Goal: Information Seeking & Learning: Understand process/instructions

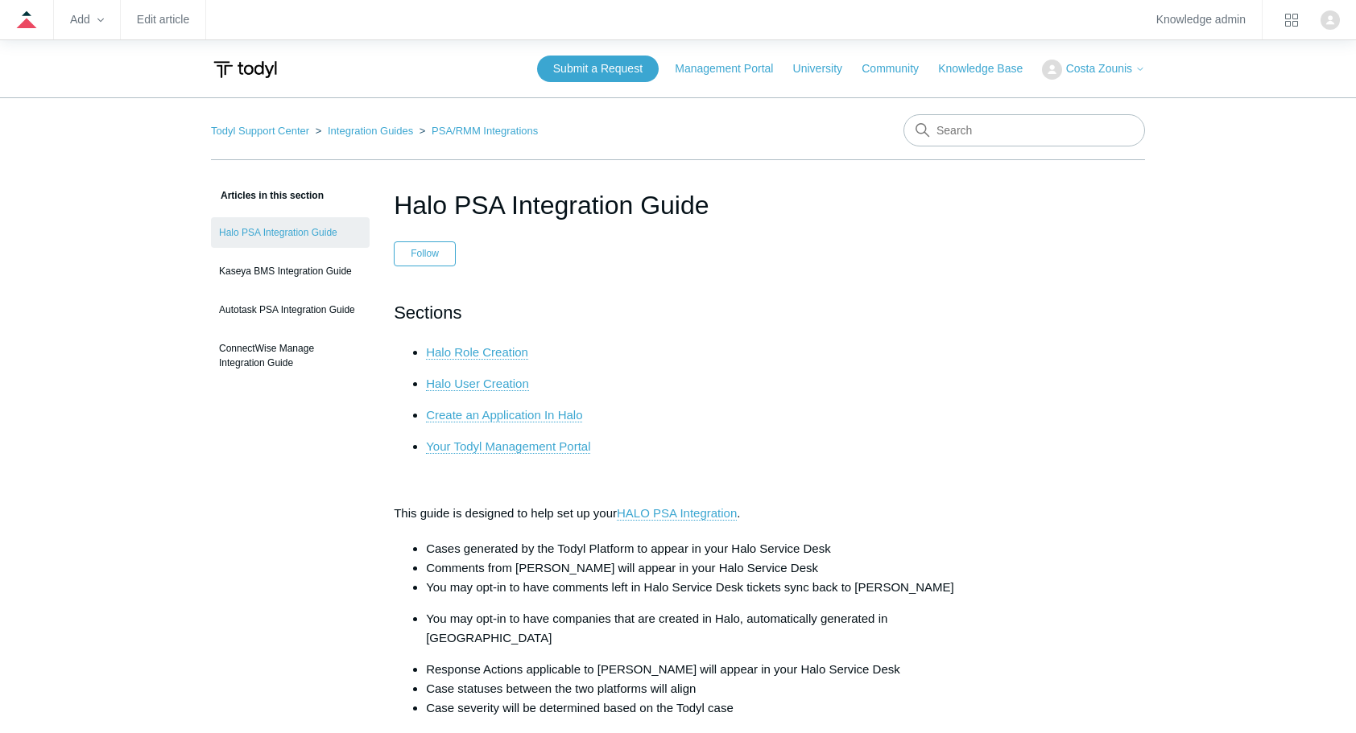
click at [515, 348] on link "Halo Role Creation" at bounding box center [477, 352] width 102 height 14
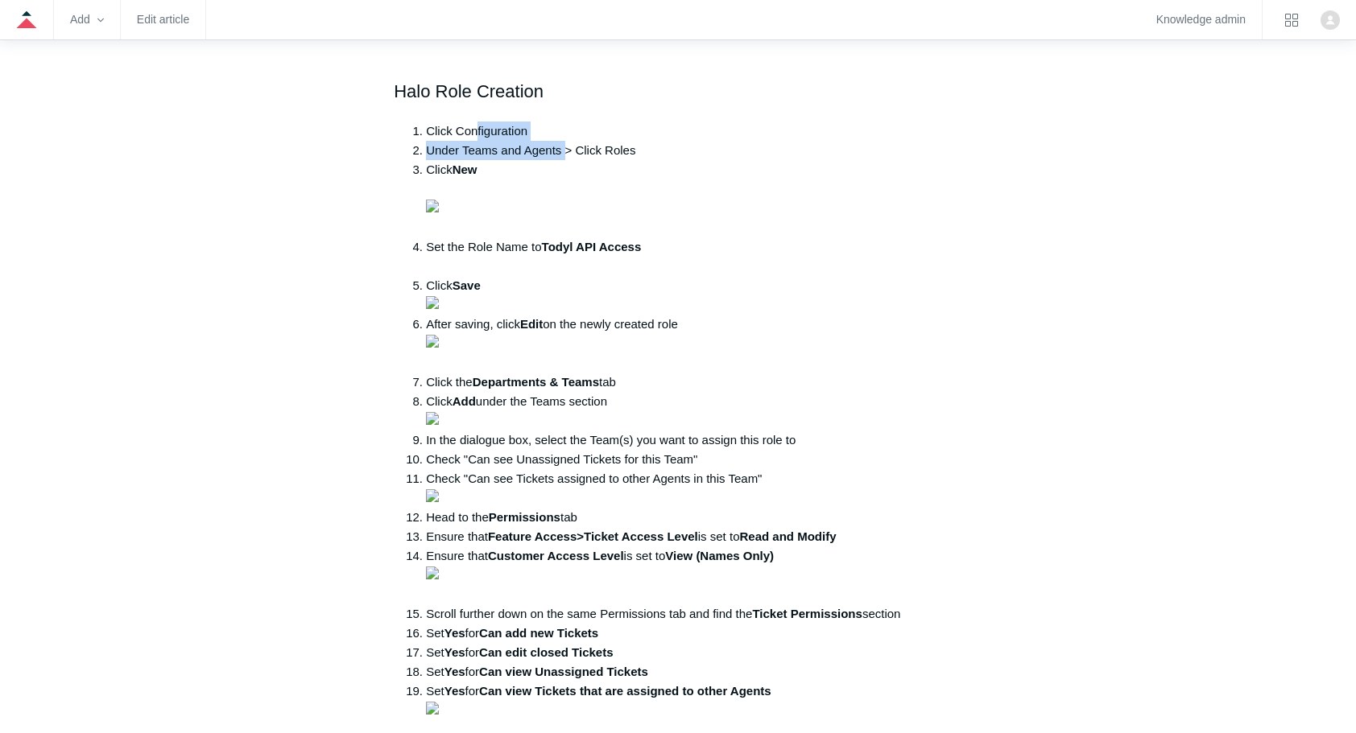
drag, startPoint x: 474, startPoint y: 113, endPoint x: 565, endPoint y: 138, distance: 94.6
click at [565, 138] on ol "Click Configuration Under Teams and Agents > Click Roles Click New Set the Role…" at bounding box center [686, 421] width 552 height 599
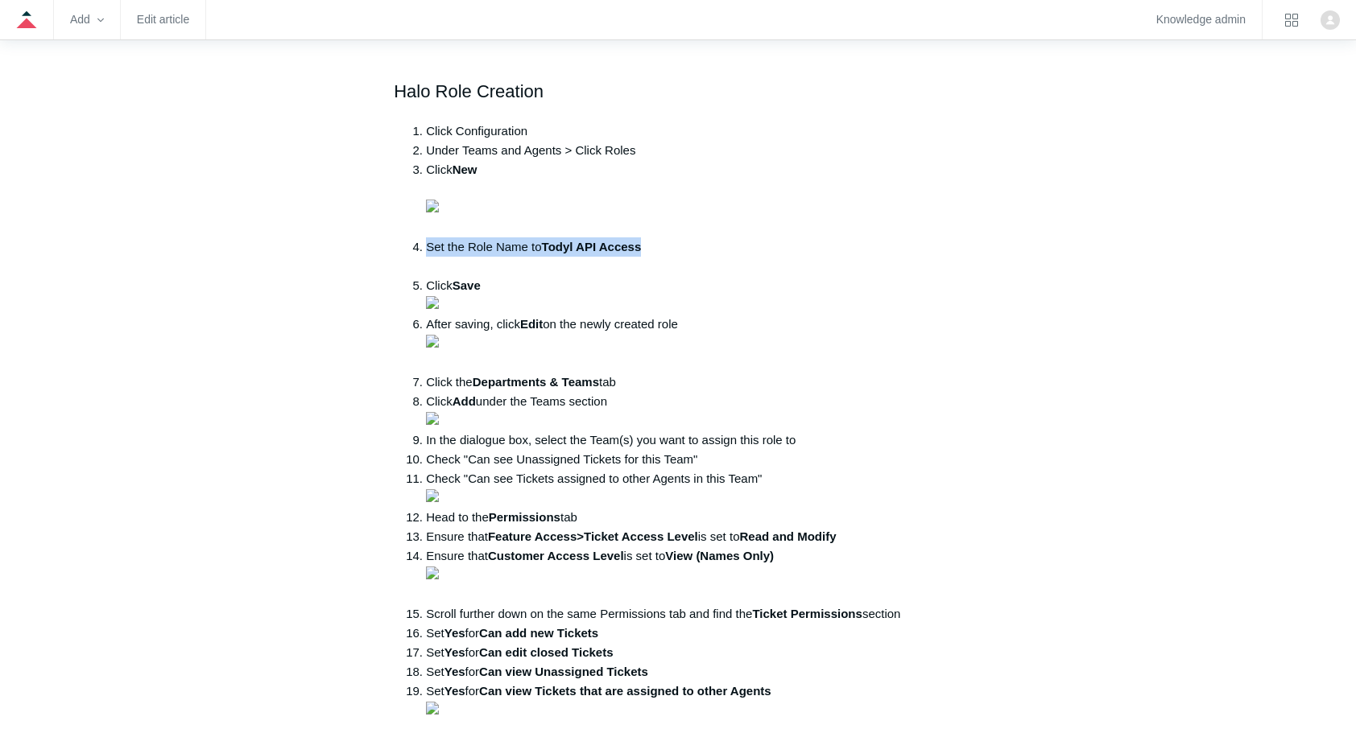
drag, startPoint x: 425, startPoint y: 420, endPoint x: 663, endPoint y: 415, distance: 238.4
click at [663, 276] on li "Set the Role Name to Todyl API Access" at bounding box center [694, 257] width 536 height 39
click at [680, 276] on li "Set the Role Name to Todyl API Access" at bounding box center [694, 257] width 536 height 39
click at [439, 309] on img at bounding box center [432, 302] width 13 height 13
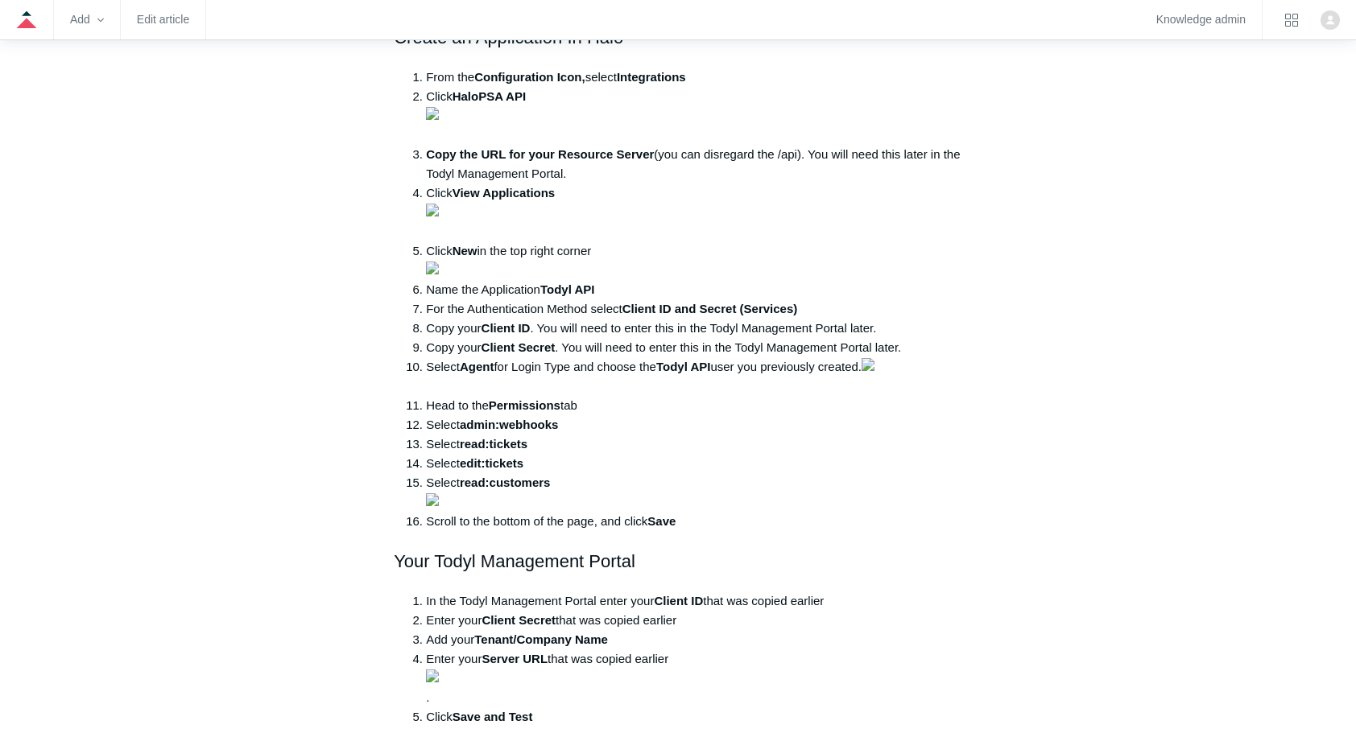
scroll to position [1719, 0]
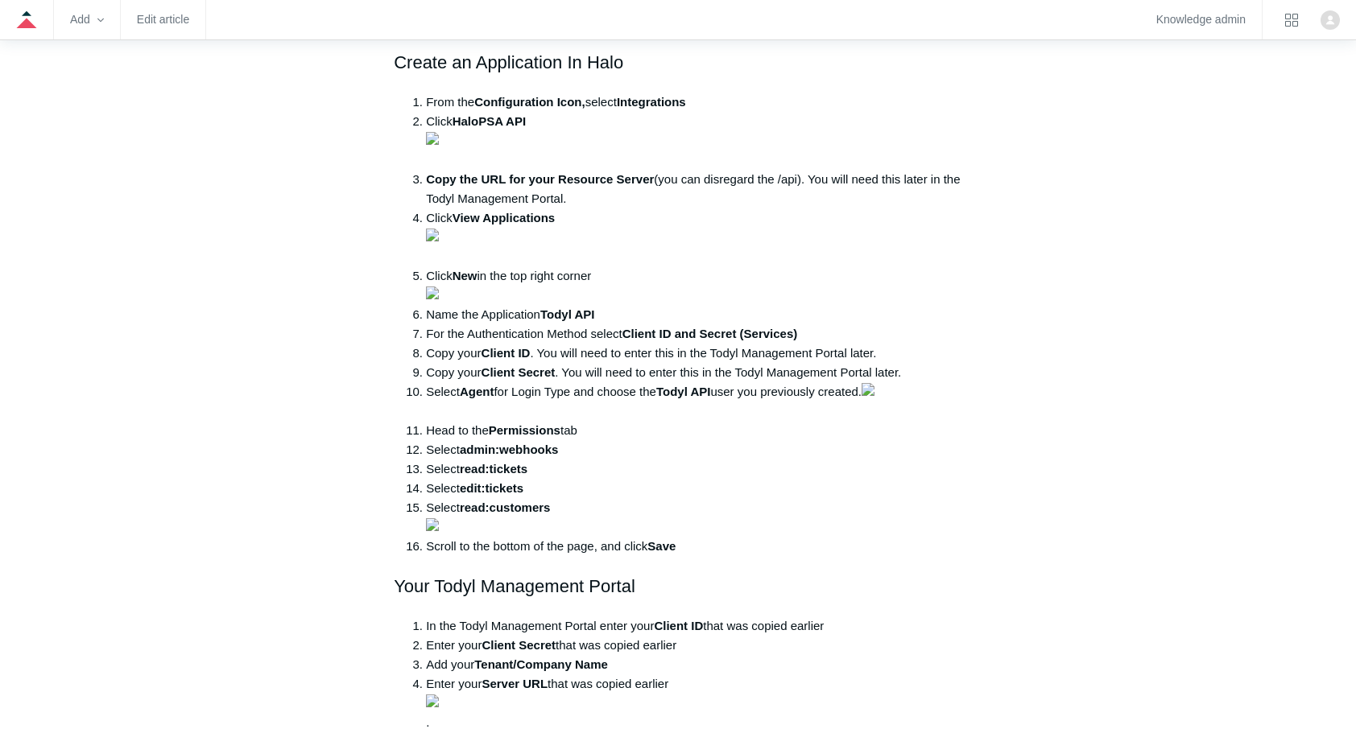
scroll to position [1655, 0]
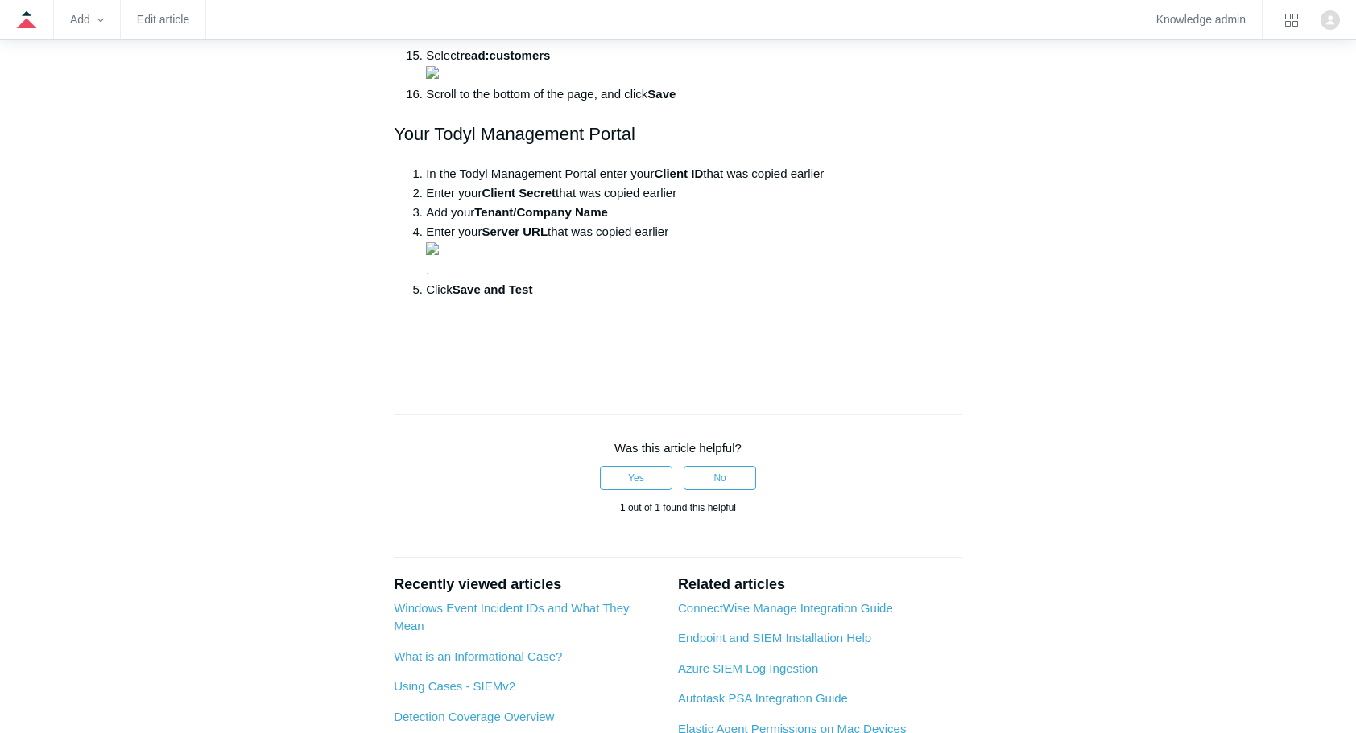
scroll to position [2105, 0]
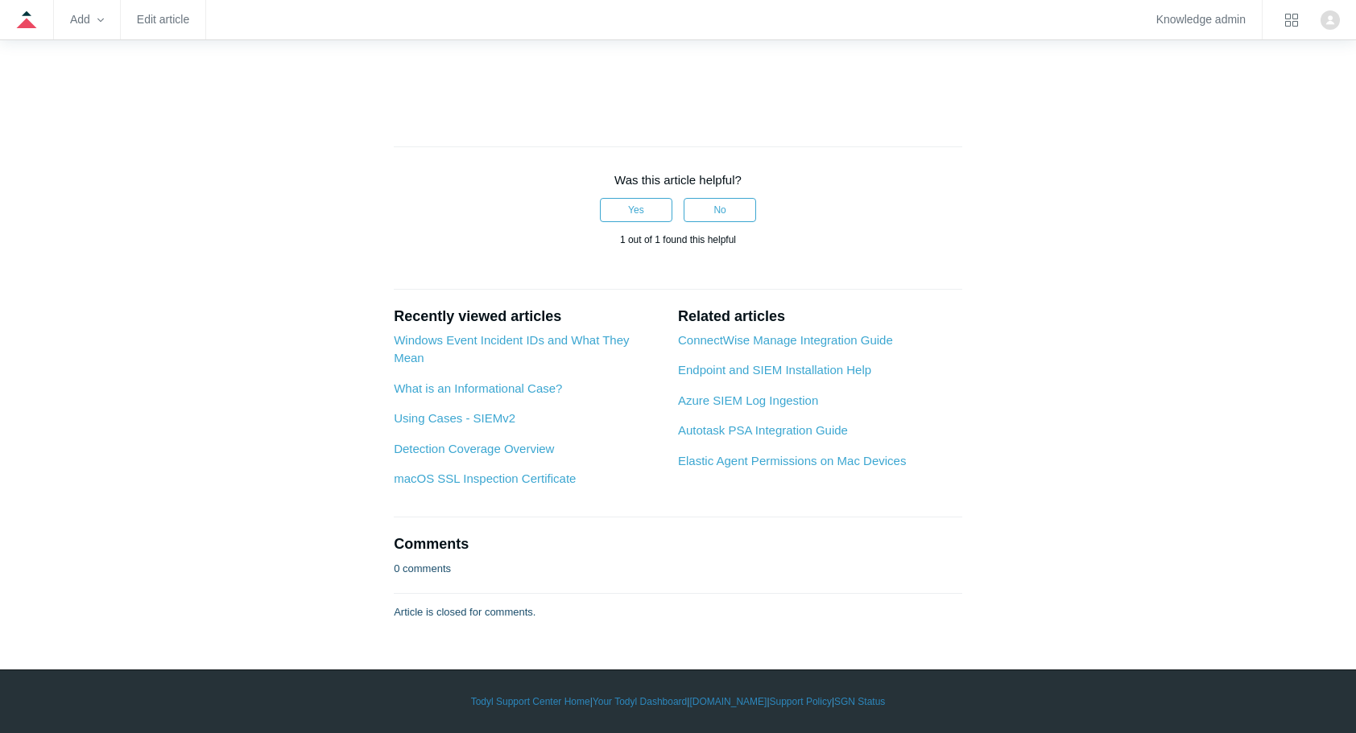
scroll to position [2460, 0]
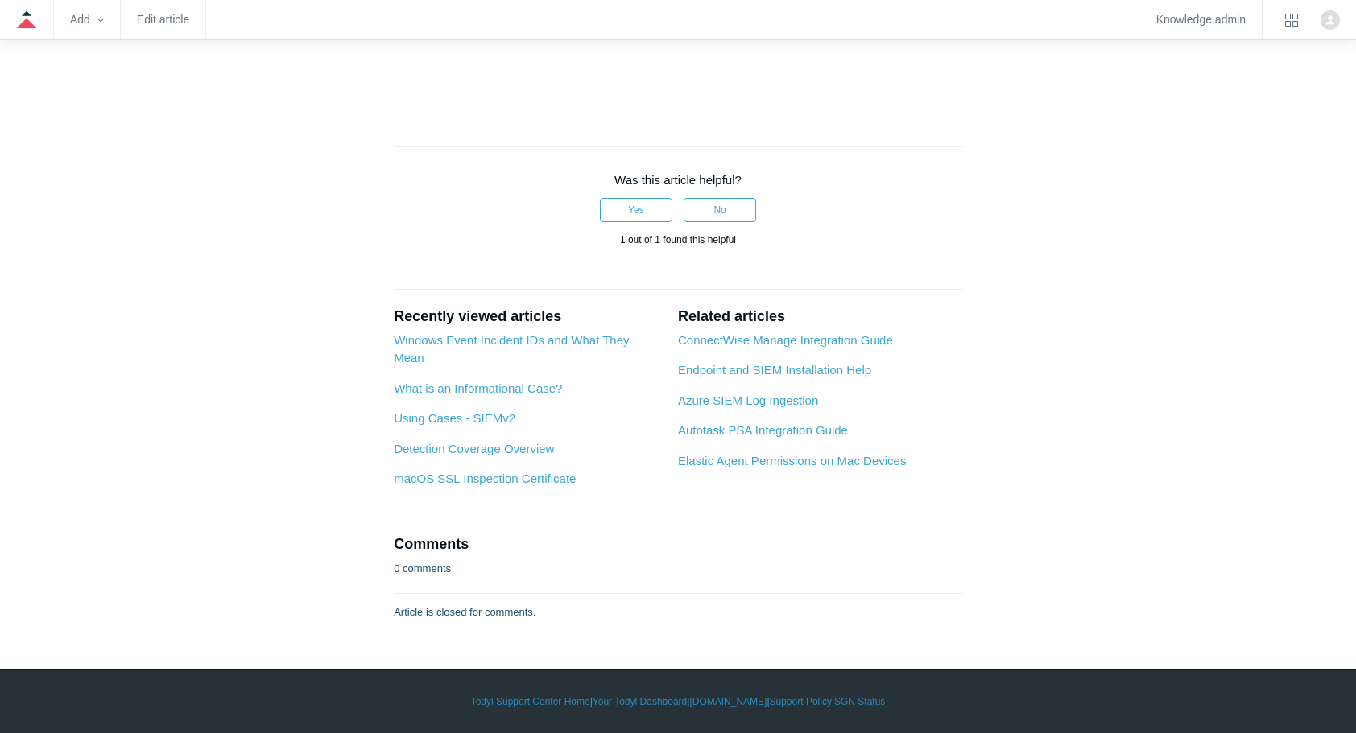
drag, startPoint x: 619, startPoint y: 432, endPoint x: 779, endPoint y: 430, distance: 160.2
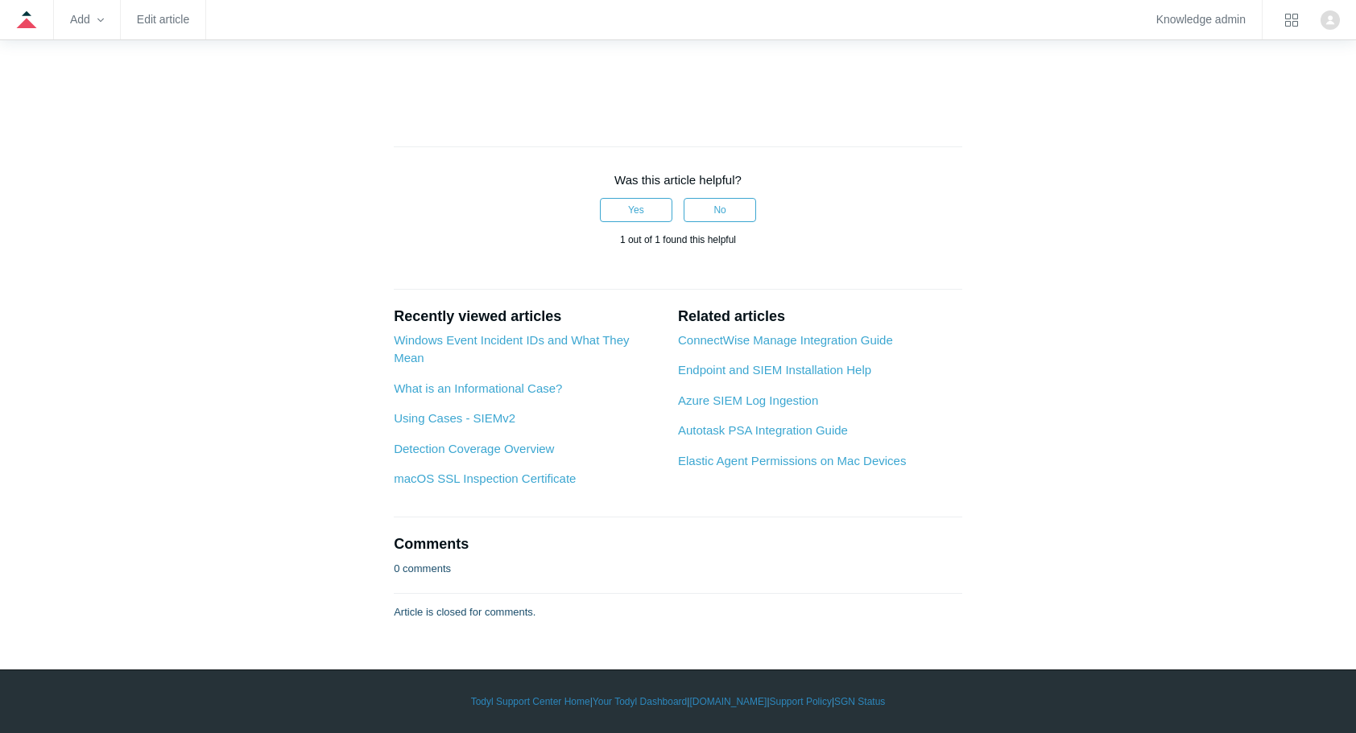
drag, startPoint x: 779, startPoint y: 430, endPoint x: 613, endPoint y: 485, distance: 175.4
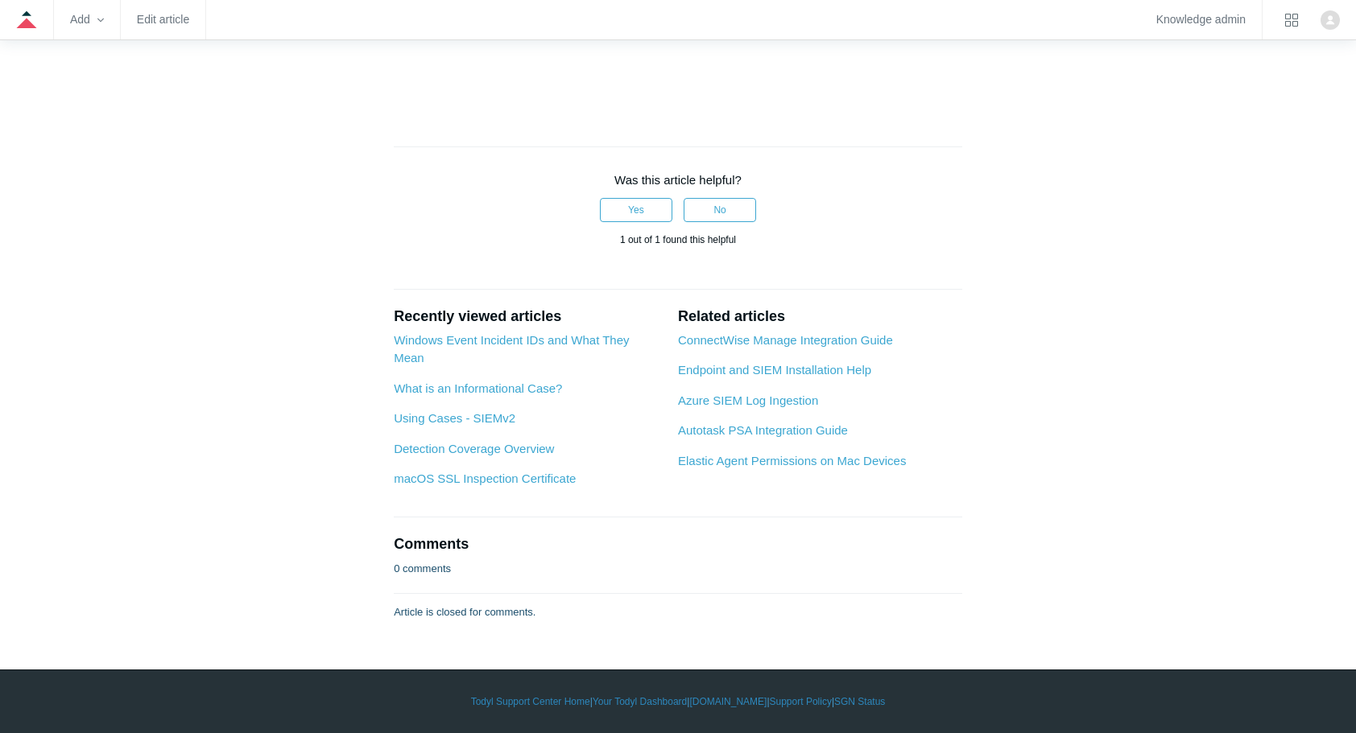
scroll to position [6034, 0]
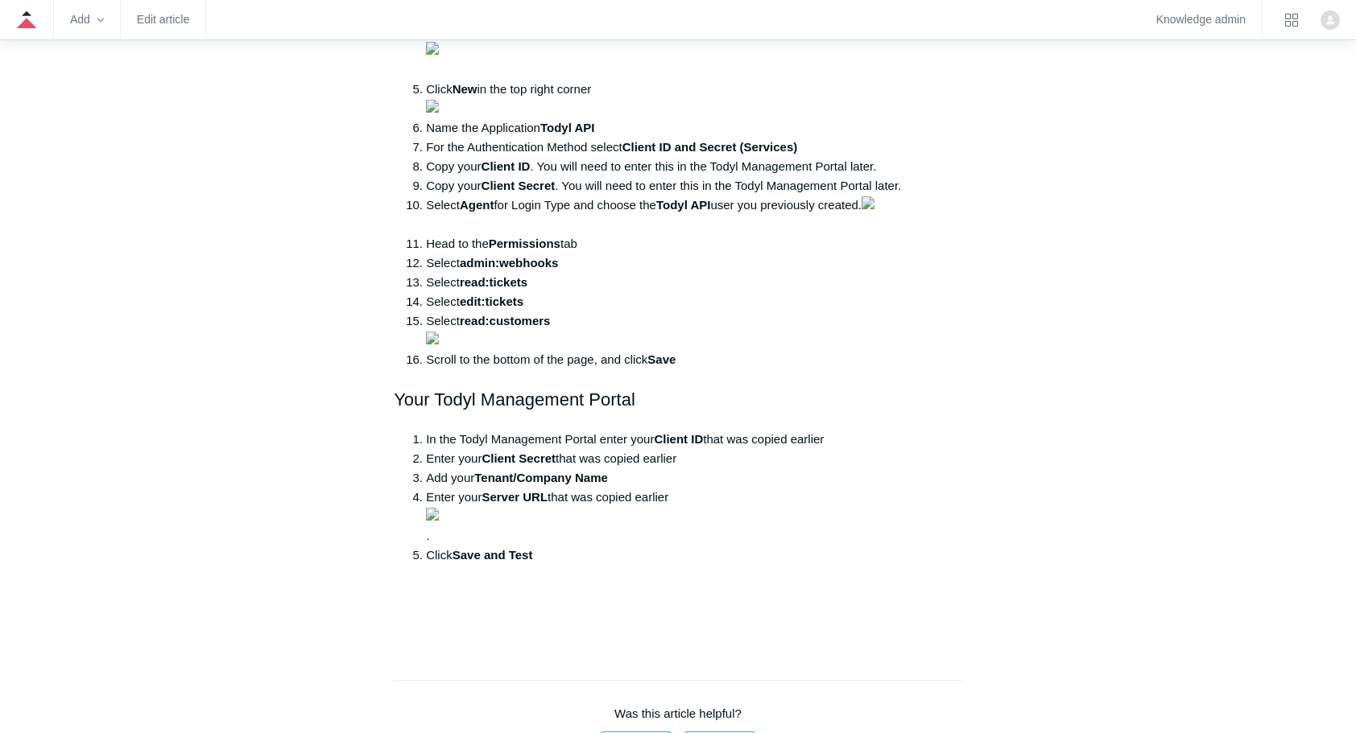
scroll to position [1848, 0]
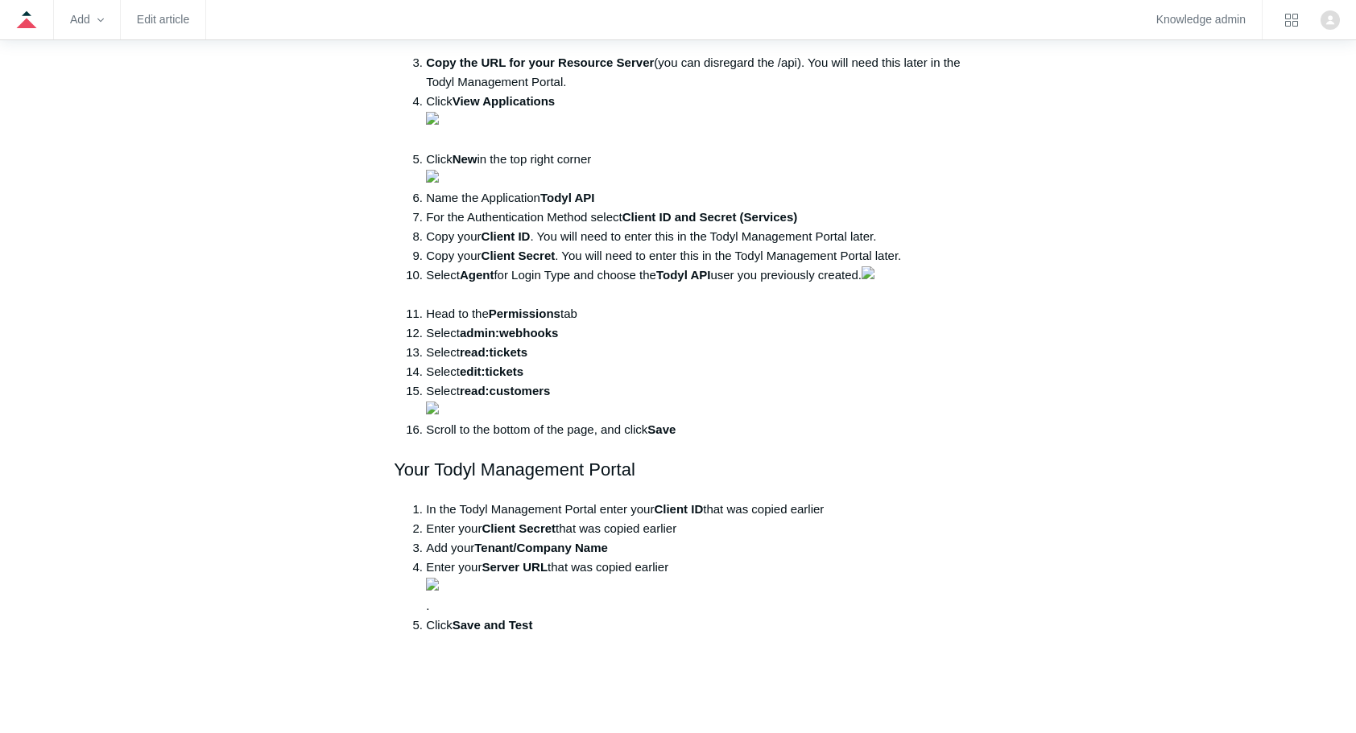
scroll to position [1783, 0]
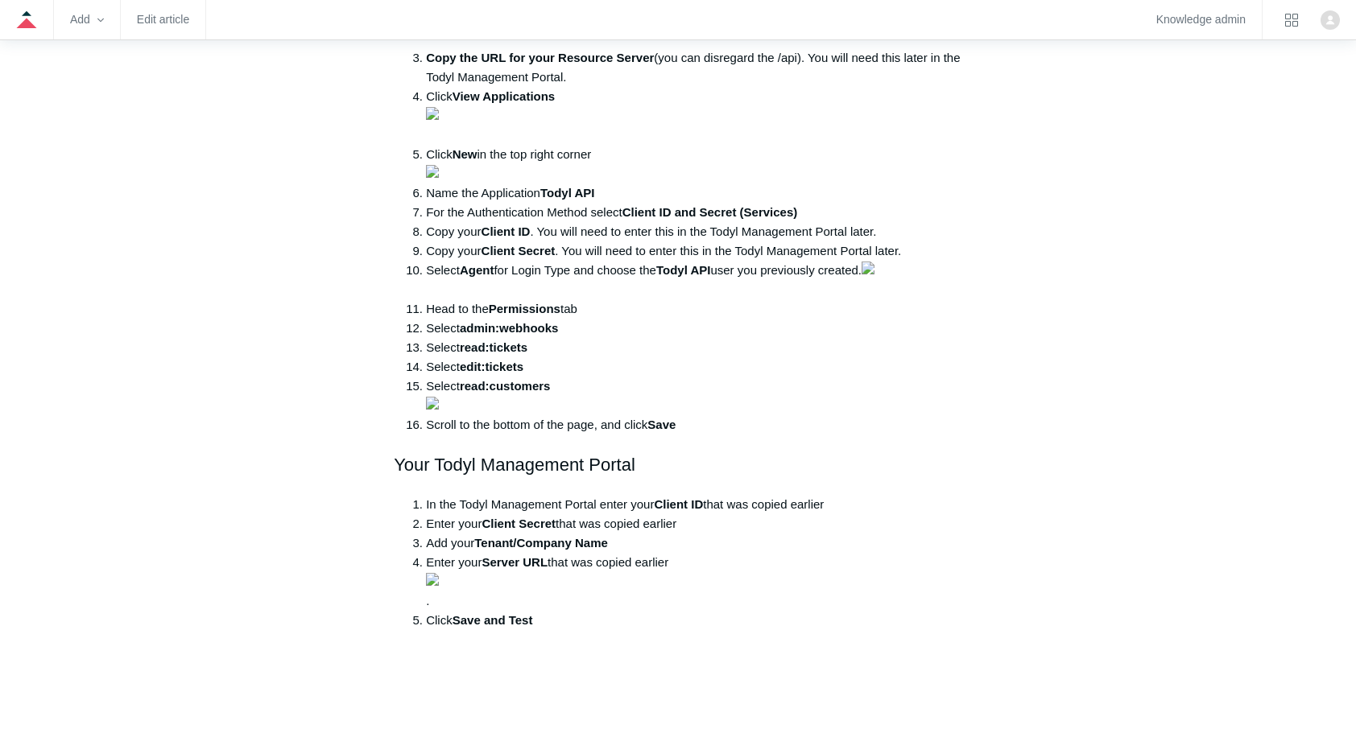
drag, startPoint x: 417, startPoint y: 390, endPoint x: 755, endPoint y: 420, distance: 339.5
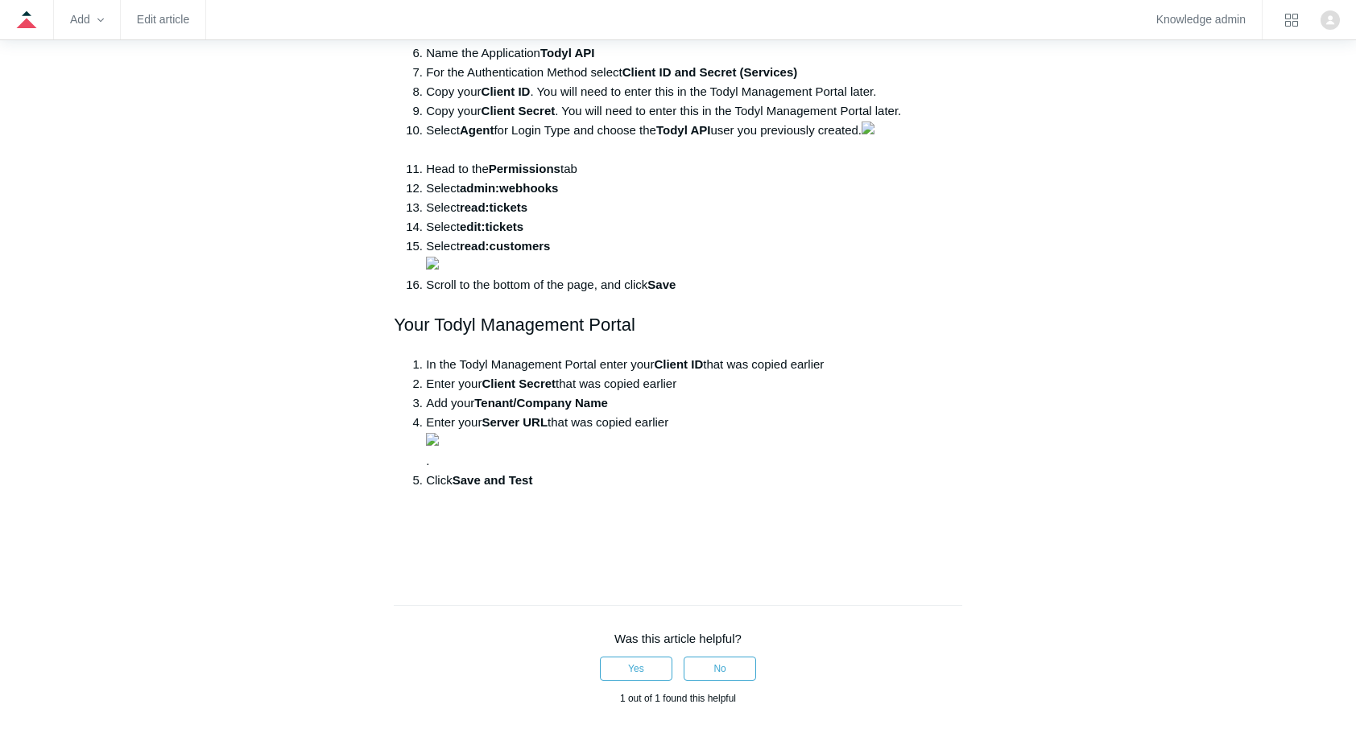
scroll to position [1944, 0]
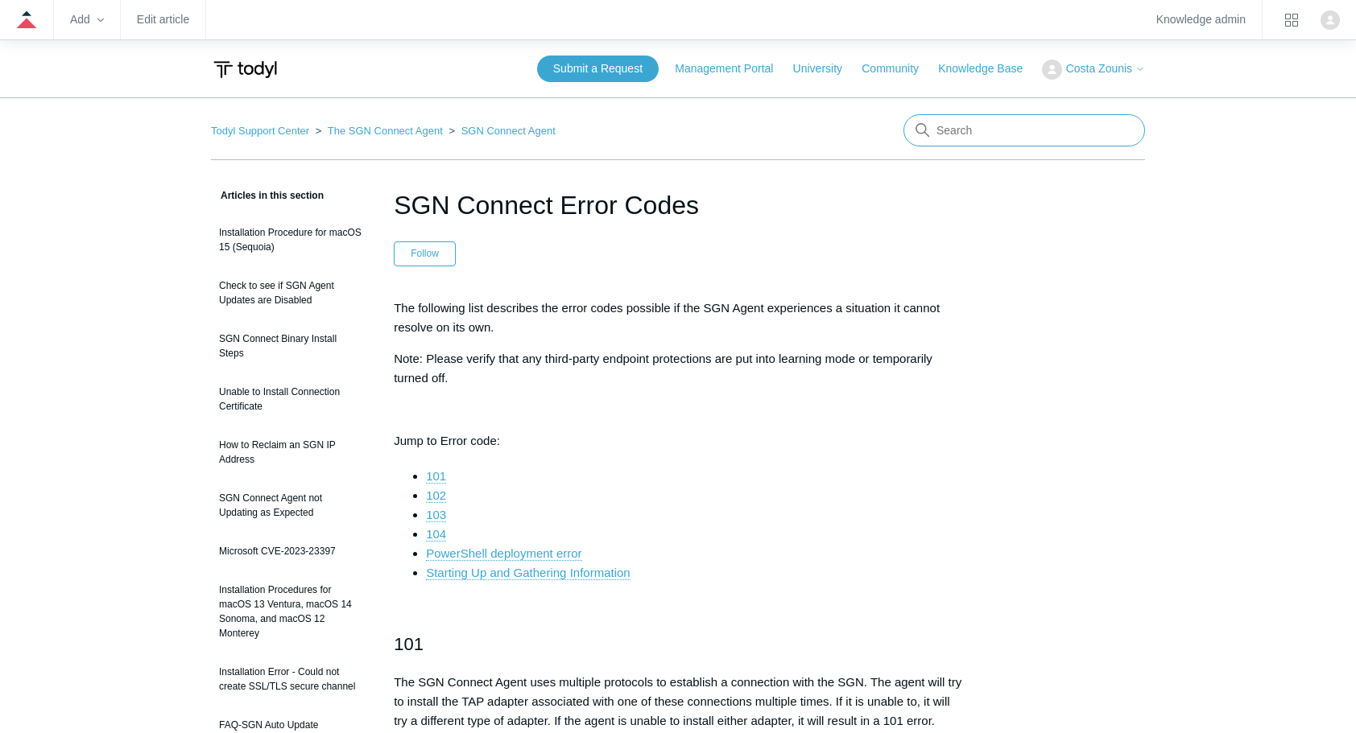
click at [994, 141] on input "Search" at bounding box center [1024, 130] width 242 height 32
type input "outbound"
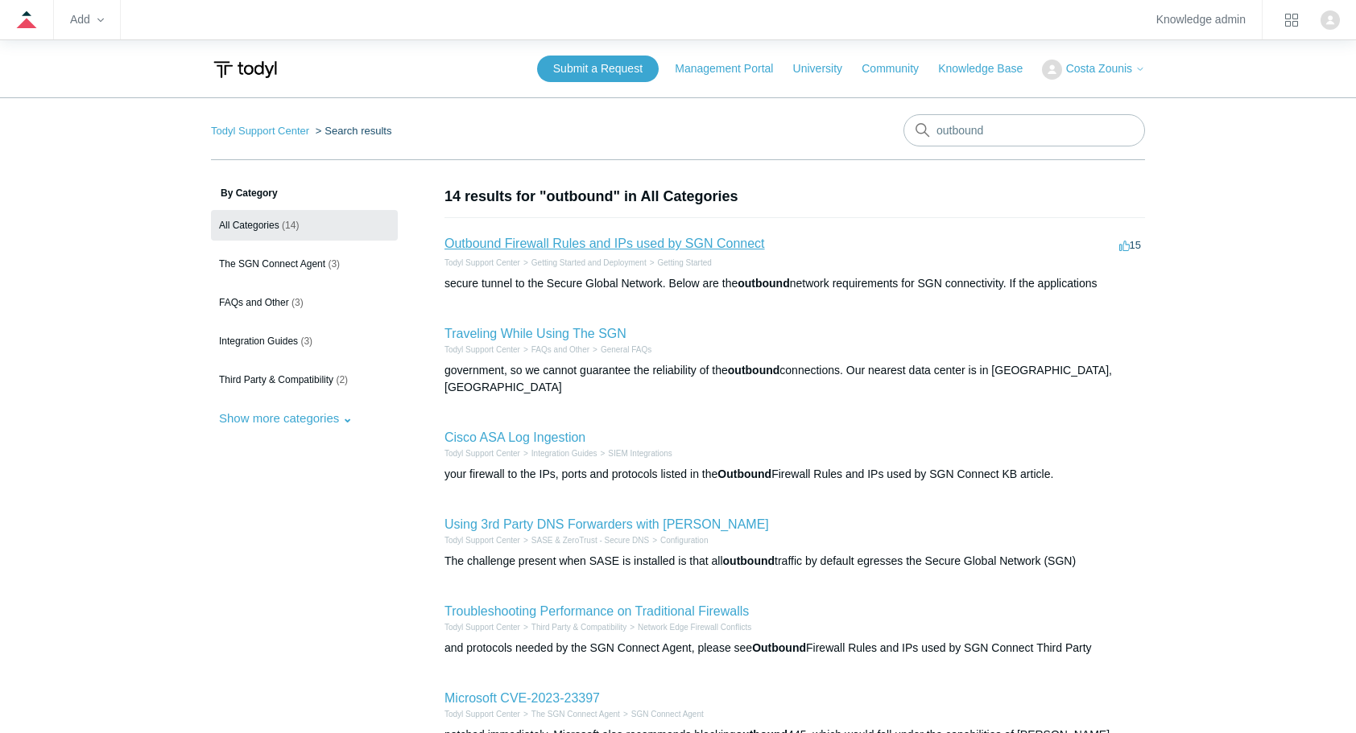
click at [725, 243] on link "Outbound Firewall Rules and IPs used by SGN Connect" at bounding box center [604, 244] width 320 height 14
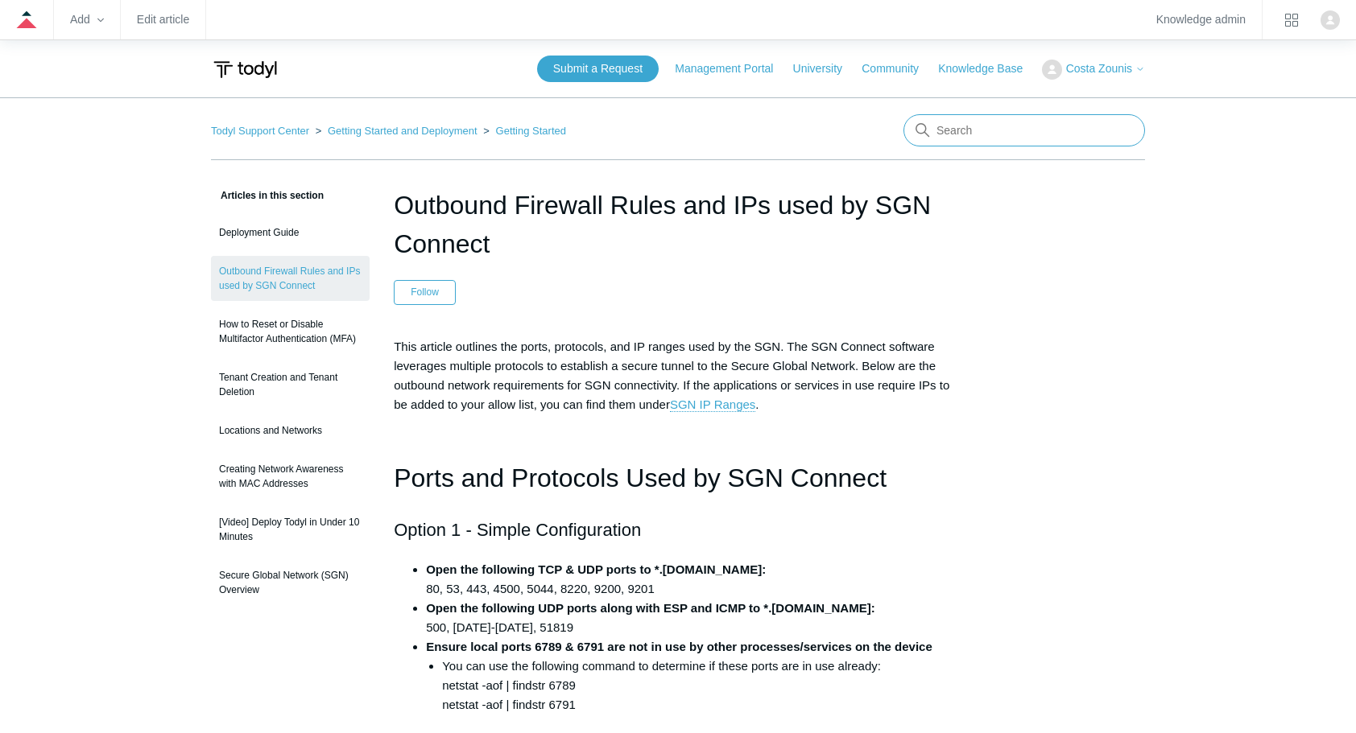
click at [998, 128] on input "Search" at bounding box center [1024, 130] width 242 height 32
type input "SASE"
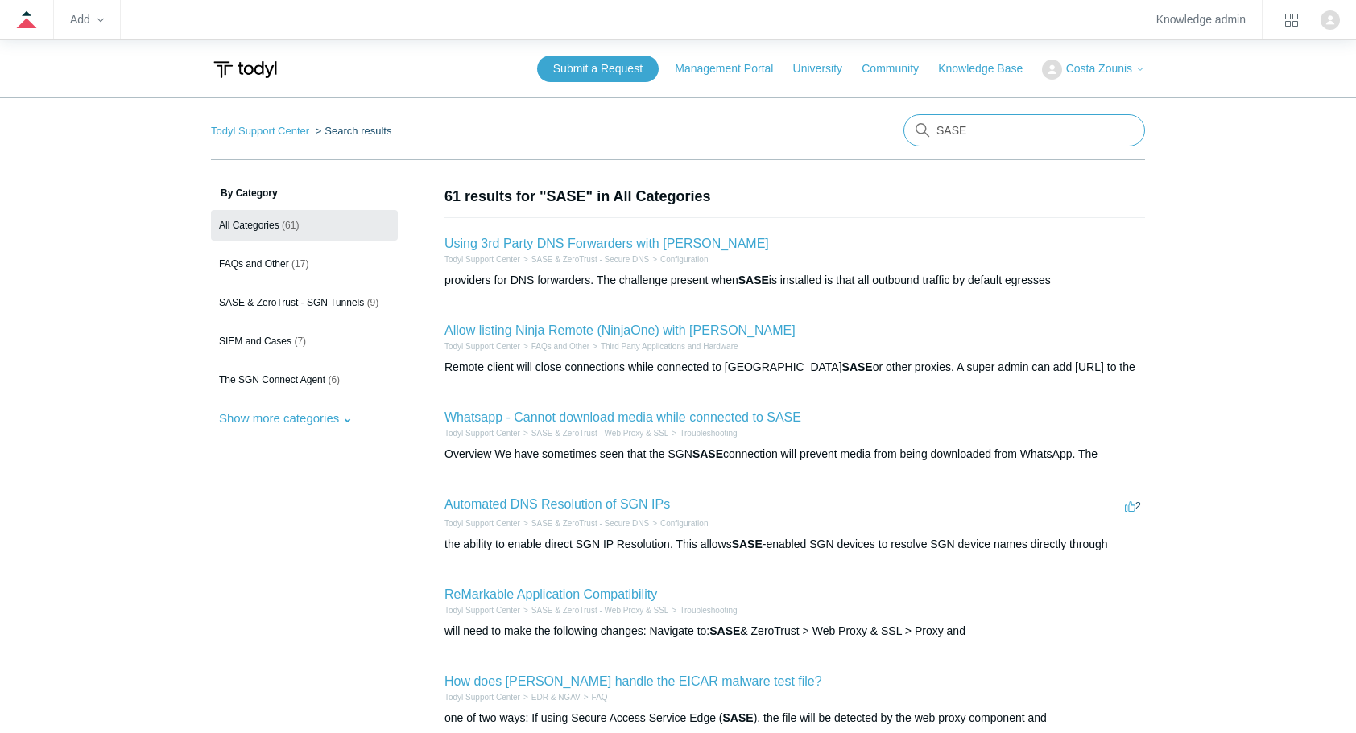
drag, startPoint x: 981, startPoint y: 126, endPoint x: 880, endPoint y: 120, distance: 100.8
click at [880, 120] on nav "Todyl Support Center Search results SASE" at bounding box center [678, 137] width 934 height 46
type input "domain join"
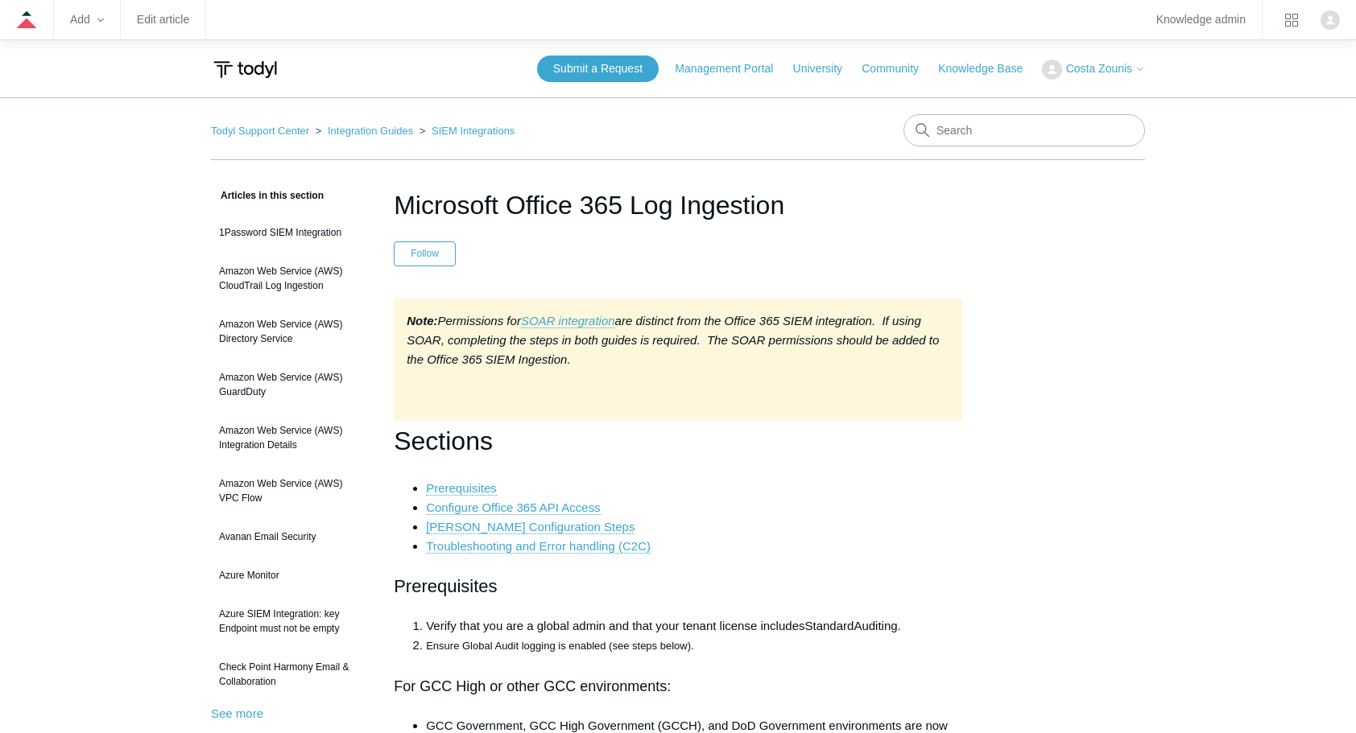
click at [539, 403] on div "Note: Permissions for SOAR integration are distinct from the Office 365 SIEM in…" at bounding box center [678, 360] width 568 height 122
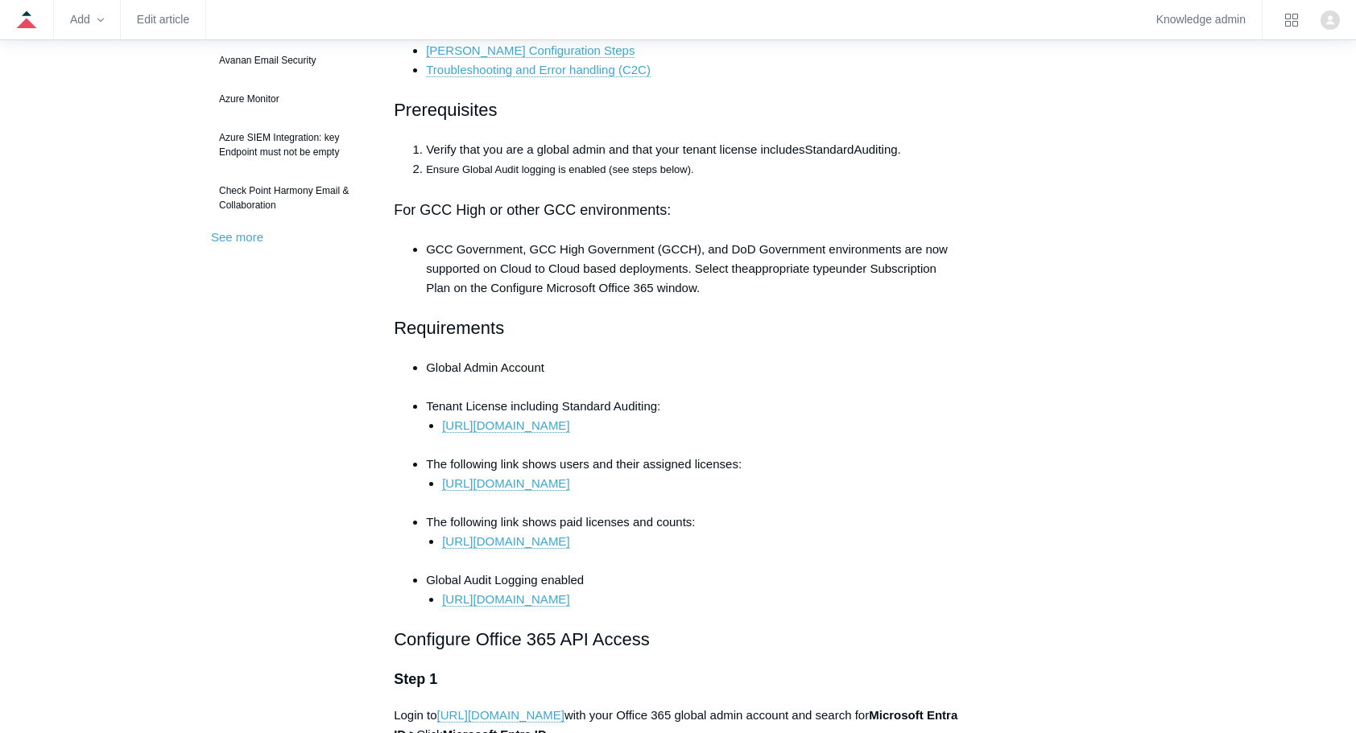
scroll to position [483, 0]
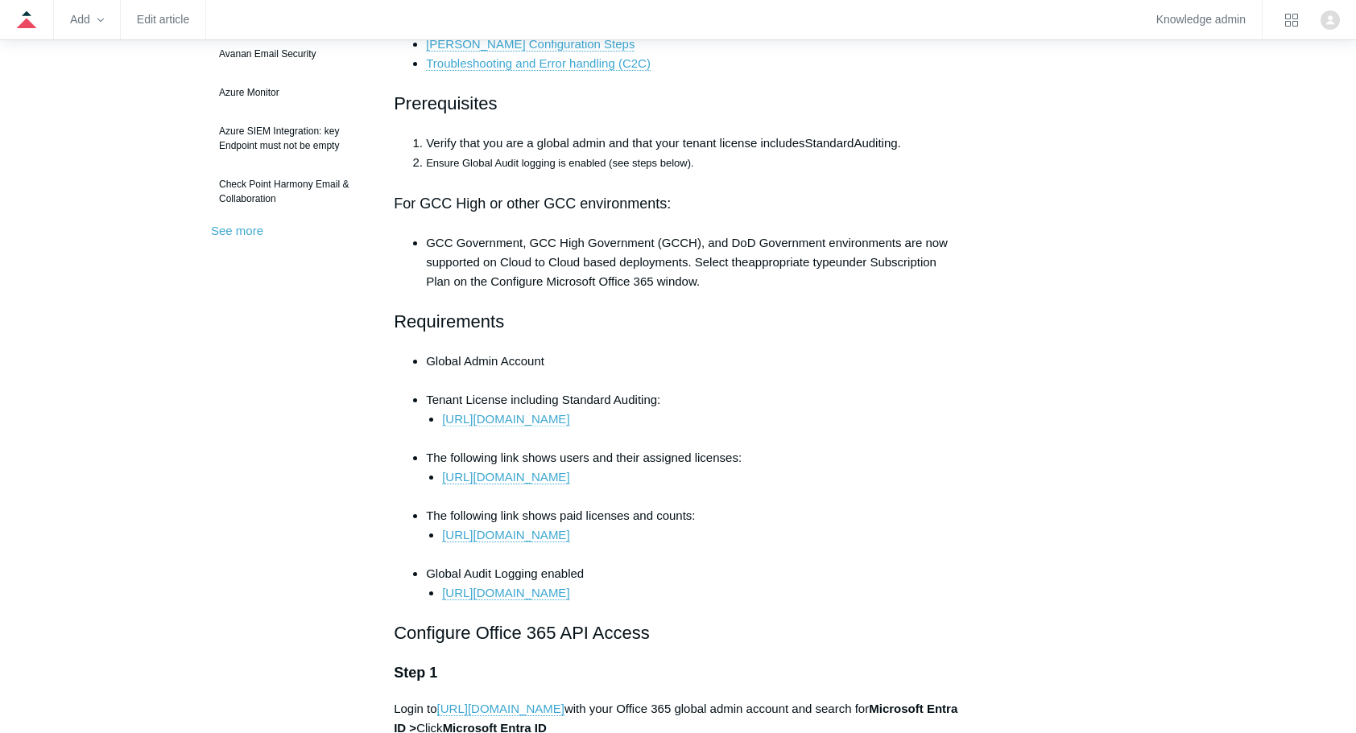
click at [569, 415] on link "[URL][DOMAIN_NAME]" at bounding box center [505, 419] width 127 height 14
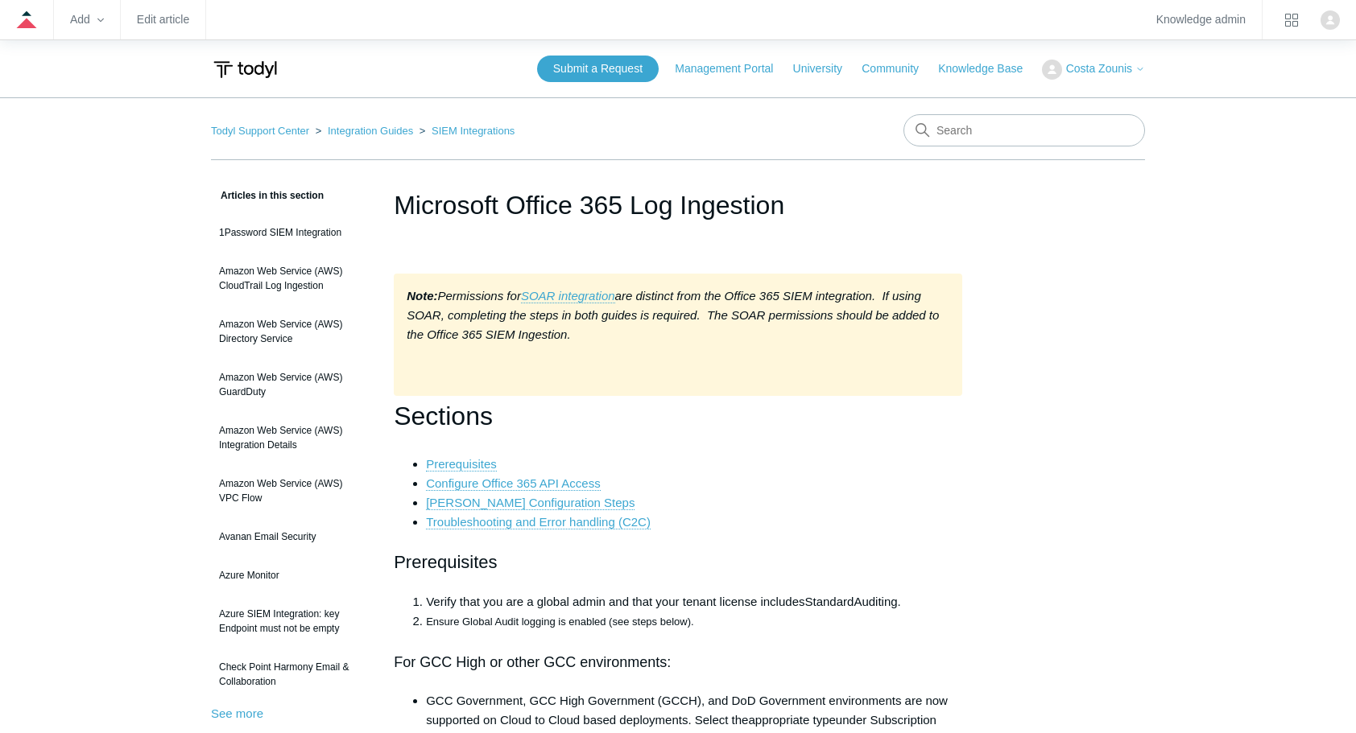
scroll to position [483, 0]
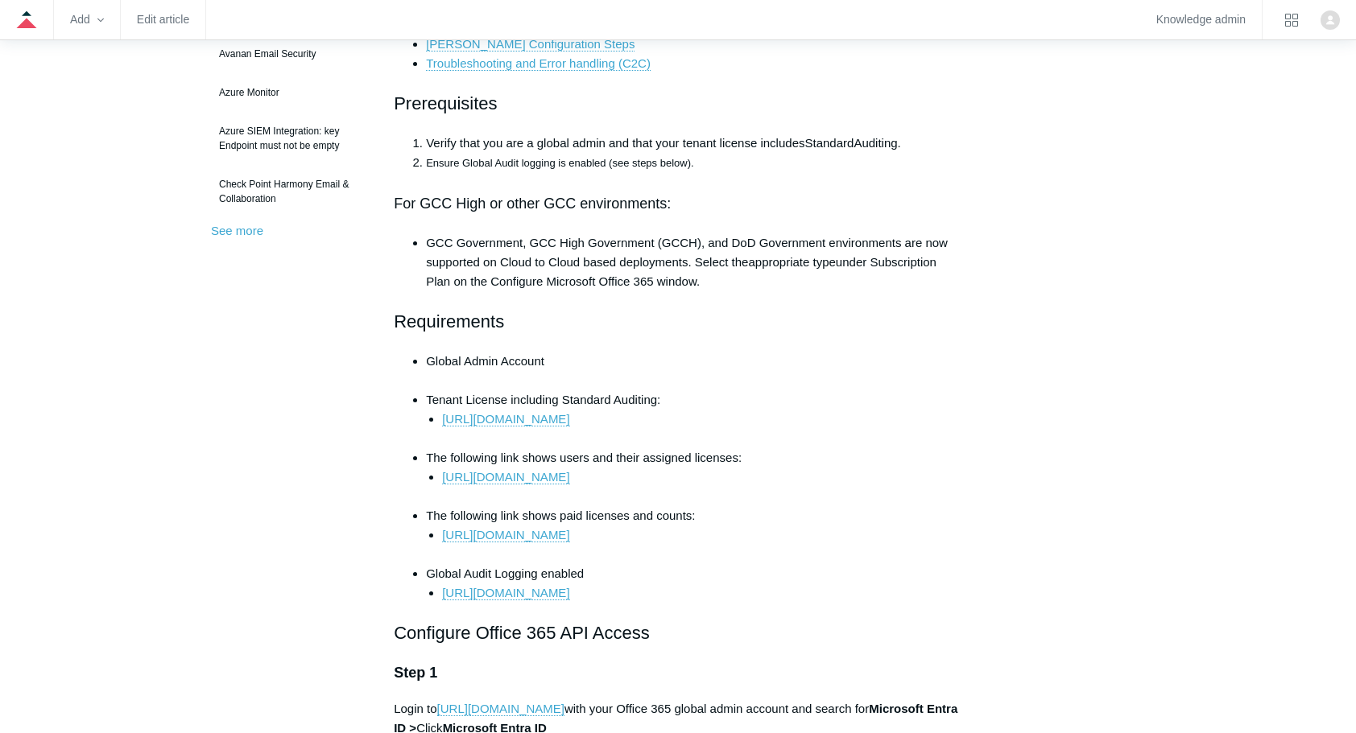
drag, startPoint x: 423, startPoint y: 147, endPoint x: 612, endPoint y: 150, distance: 189.2
click at [612, 150] on li "Verify that you are a global admin and that your tenant license includes Standa…" at bounding box center [694, 143] width 536 height 19
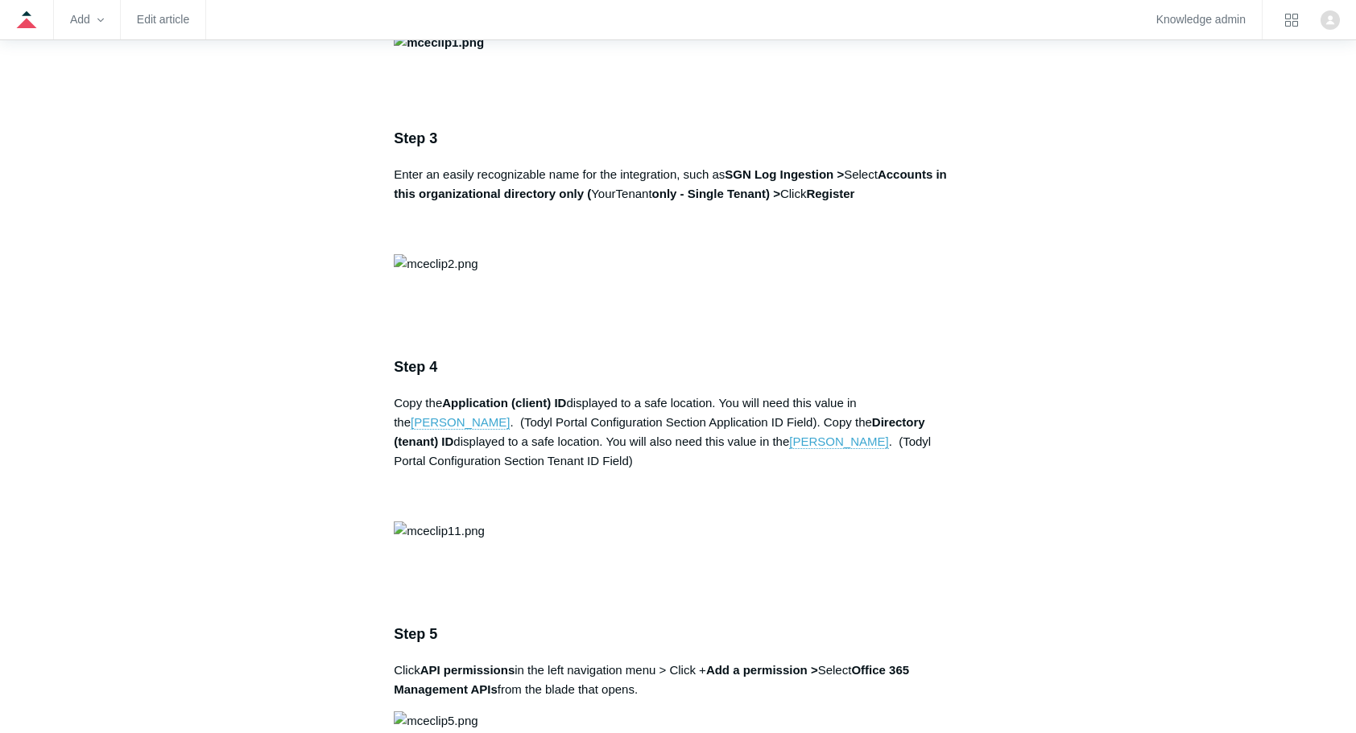
scroll to position [1417, 0]
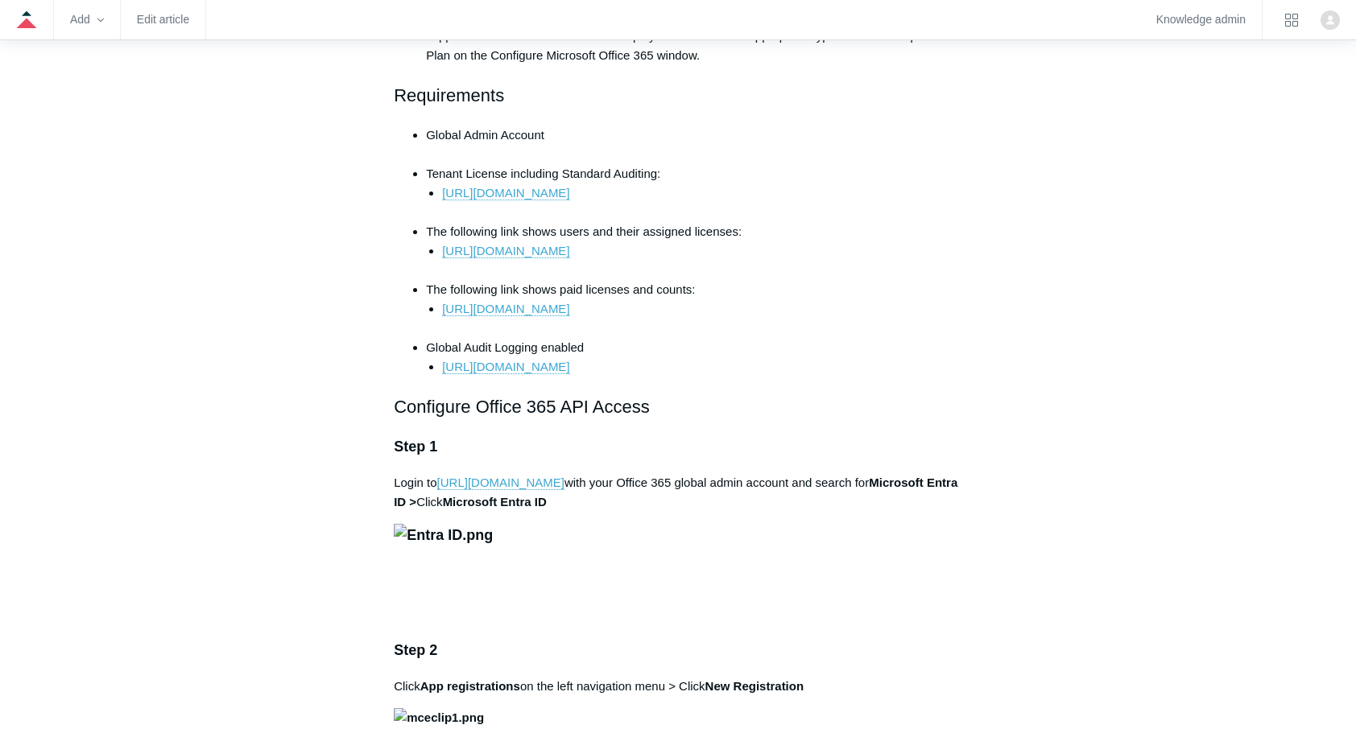
scroll to position [709, 0]
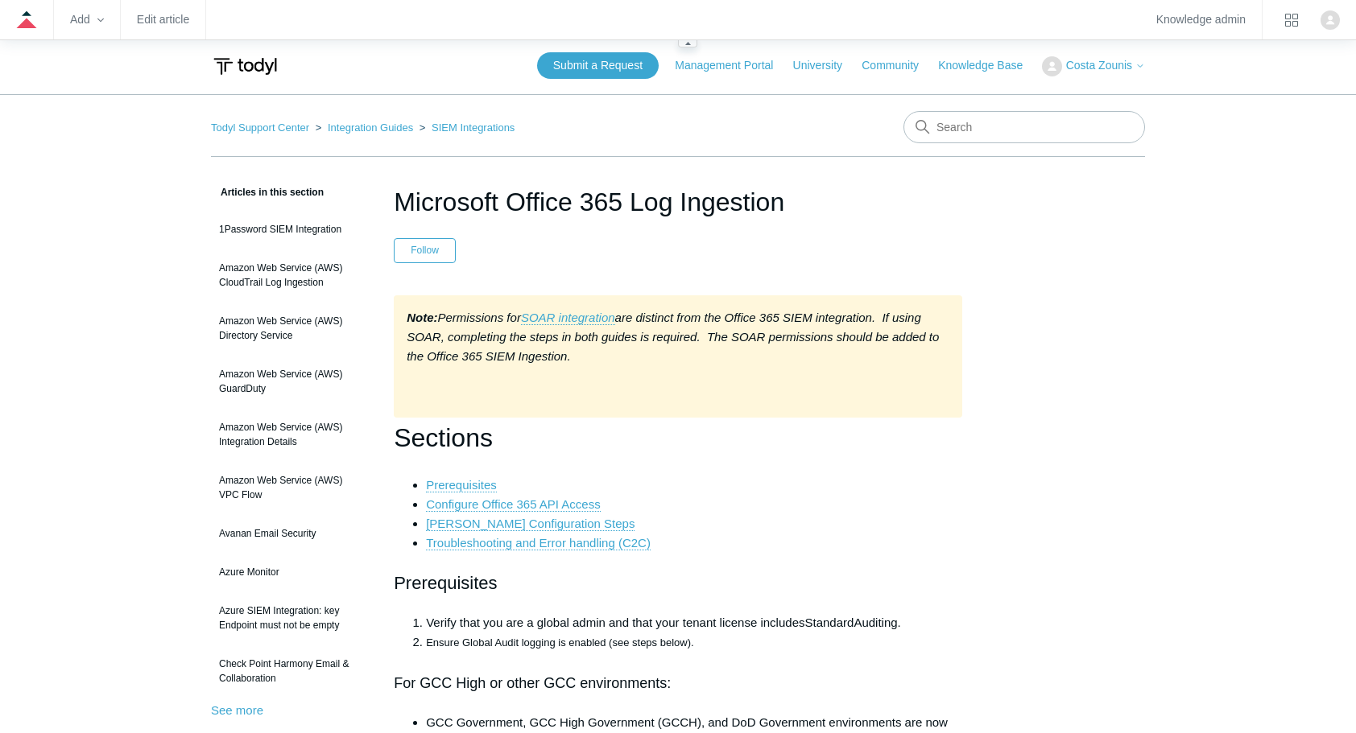
scroll to position [11, 0]
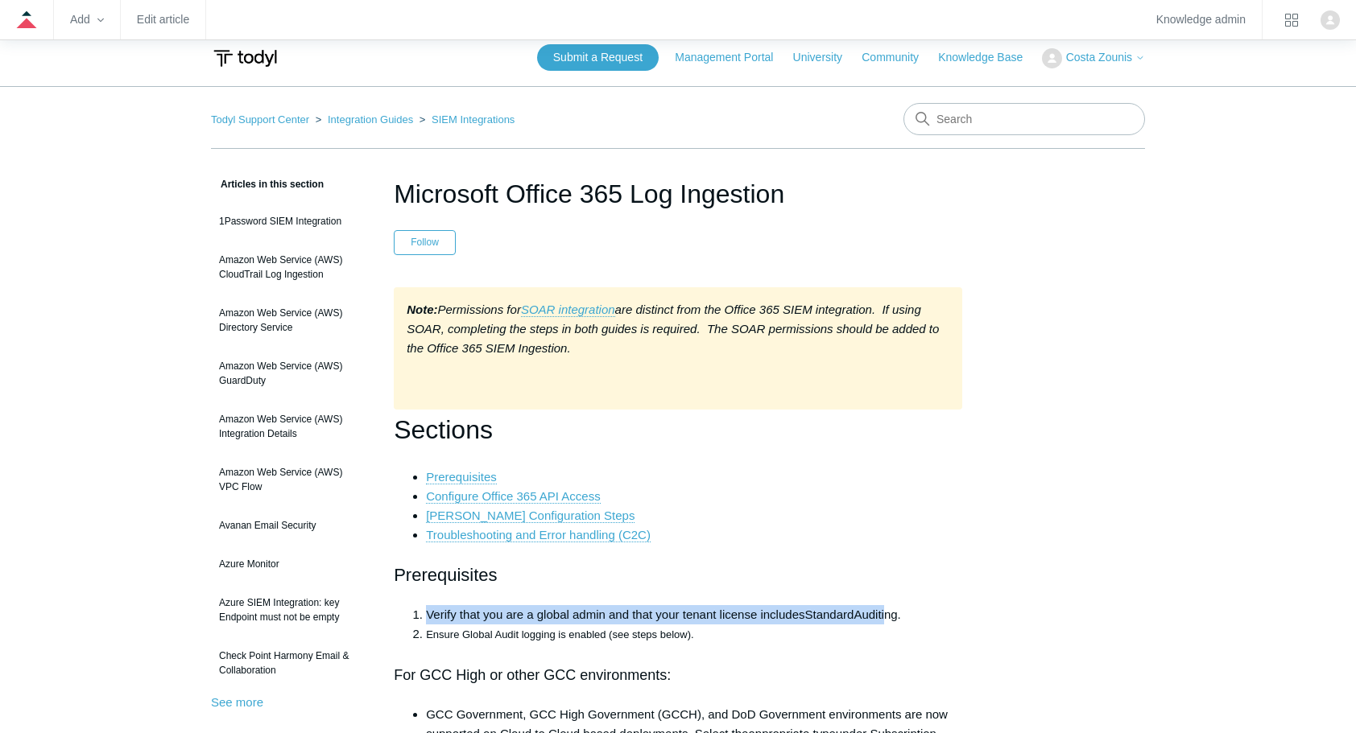
drag, startPoint x: 427, startPoint y: 611, endPoint x: 886, endPoint y: 618, distance: 459.0
click at [886, 618] on span "Verify that you are a global admin and that your tenant license includes Standa…" at bounding box center [663, 615] width 475 height 14
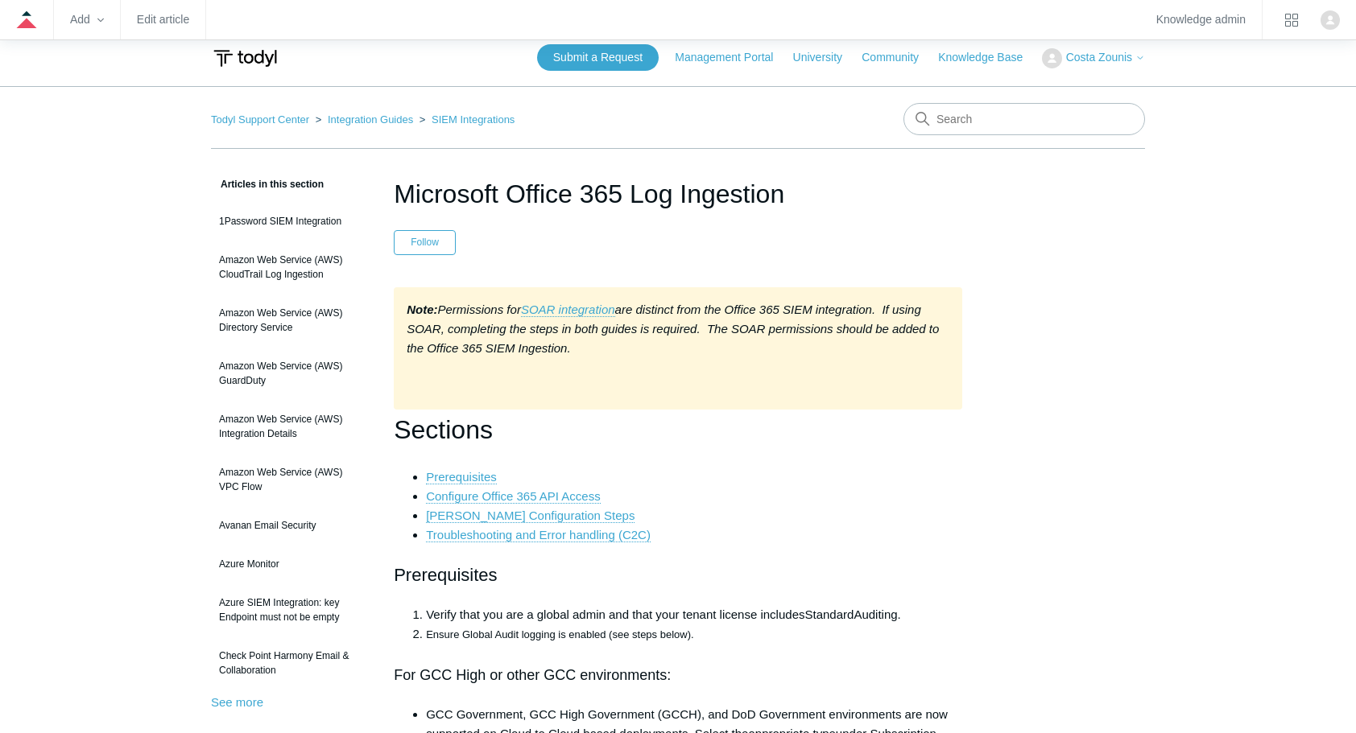
drag, startPoint x: 886, startPoint y: 618, endPoint x: 908, endPoint y: 630, distance: 25.6
click at [908, 630] on li "Ensure Global Audit logging is enabled (see steps below)." at bounding box center [694, 634] width 536 height 19
drag, startPoint x: 910, startPoint y: 615, endPoint x: 689, endPoint y: 607, distance: 220.8
click at [689, 607] on li "Verify that you are a global admin and that your tenant license includes Standa…" at bounding box center [694, 614] width 536 height 19
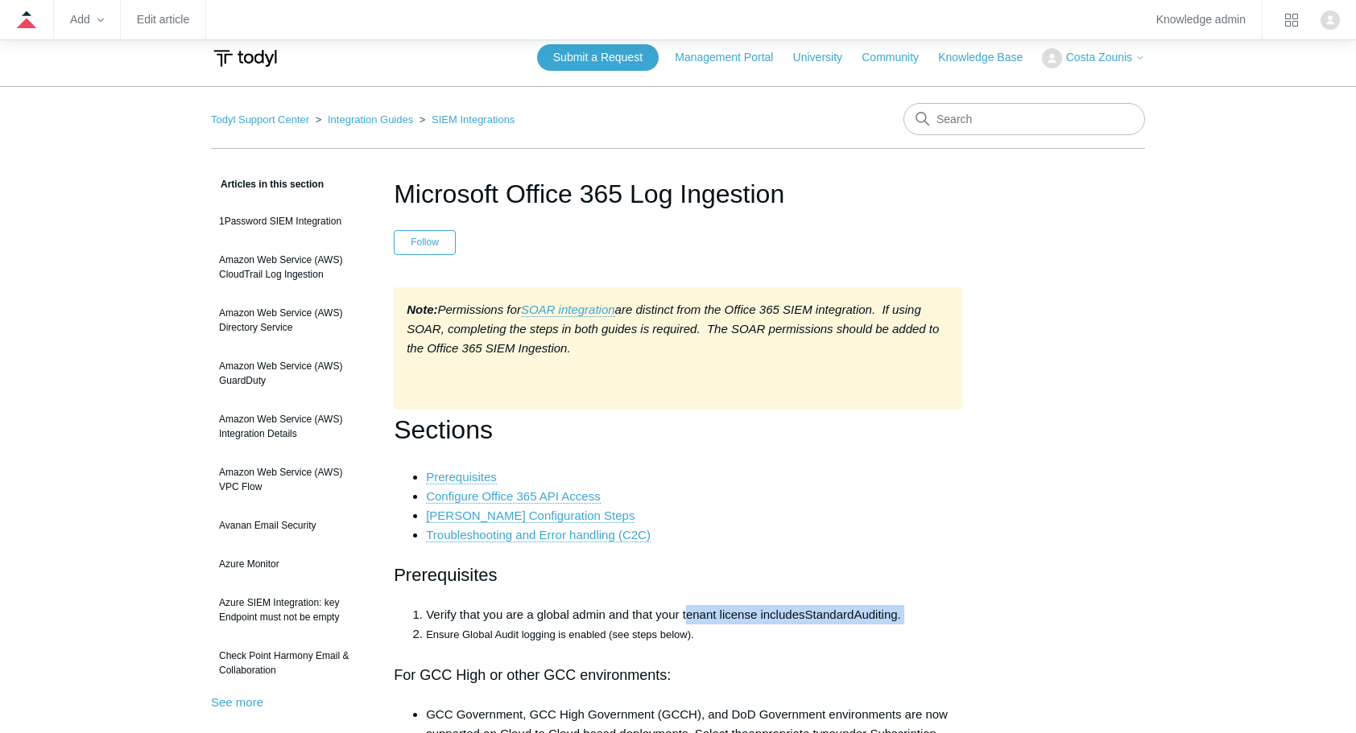
click at [684, 609] on span "Verify that you are a global admin and that your tenant license includes" at bounding box center [615, 615] width 378 height 14
drag, startPoint x: 681, startPoint y: 609, endPoint x: 963, endPoint y: 614, distance: 281.8
copy li "tenant license includes Standard Auditing ."
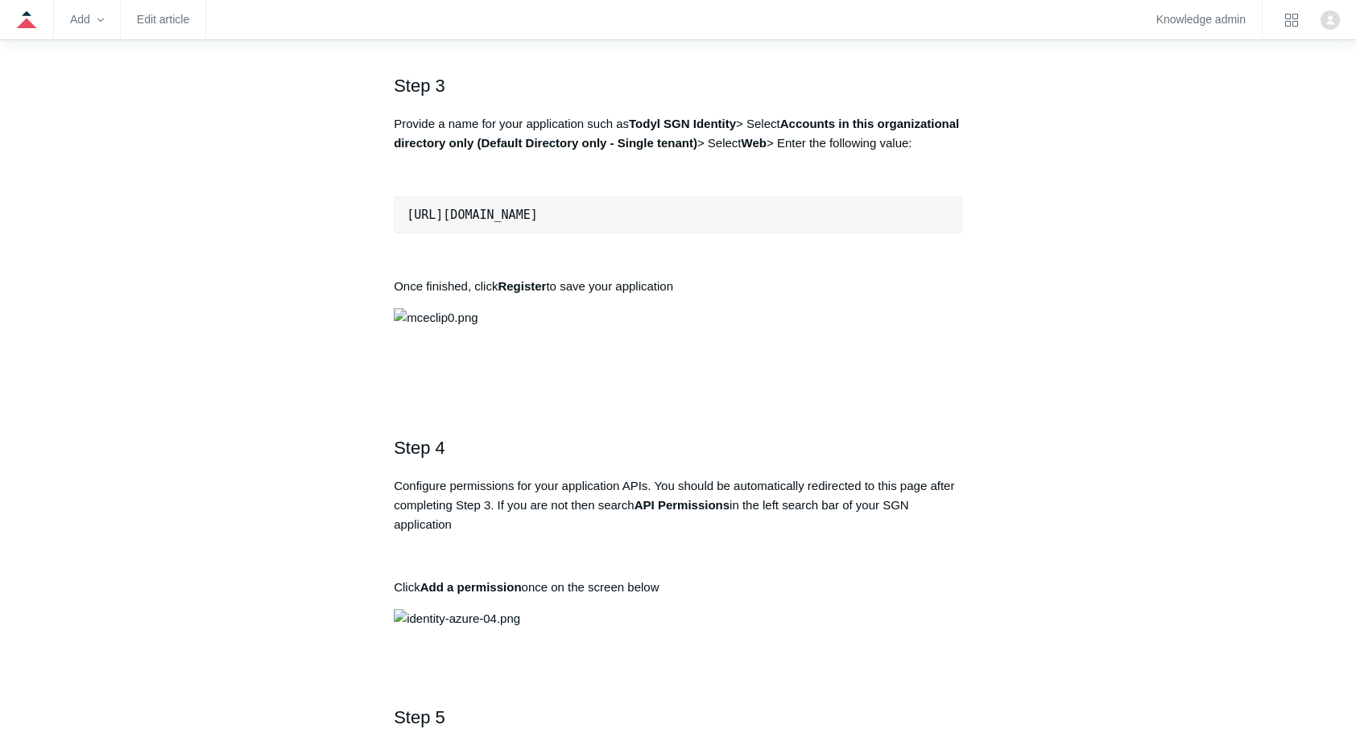
scroll to position [1095, 0]
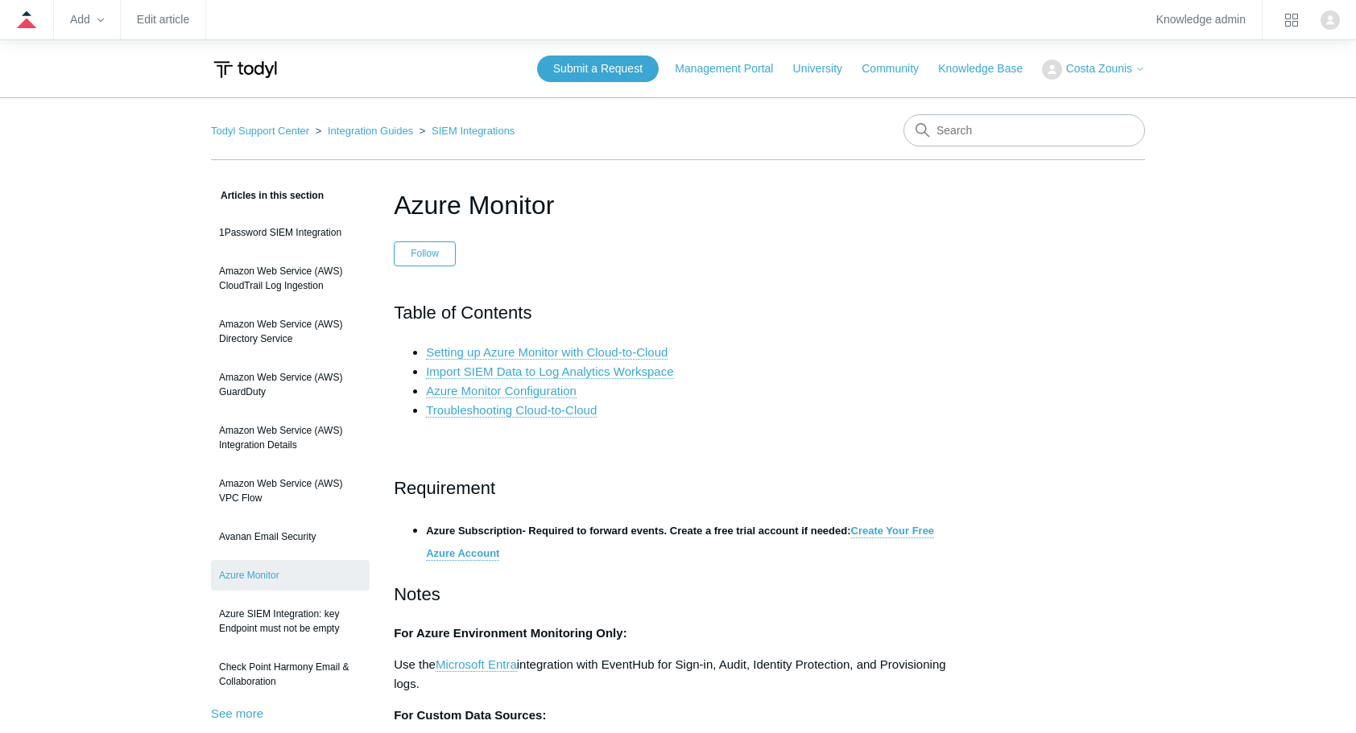
click at [725, 360] on li "Setting up Azure Monitor with Cloud-to-Cloud" at bounding box center [694, 352] width 536 height 19
click at [724, 349] on li "Setting up Azure Monitor with Cloud-to-Cloud" at bounding box center [694, 352] width 536 height 19
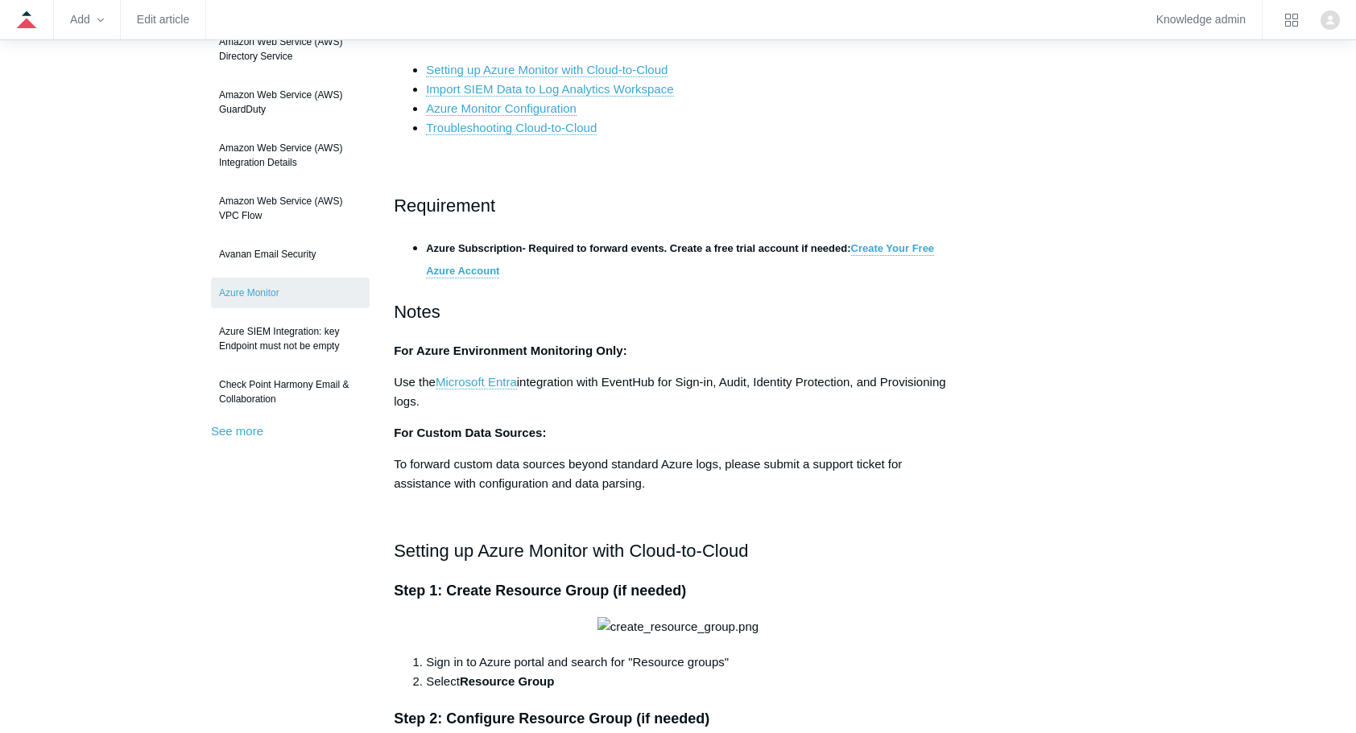
scroll to position [290, 0]
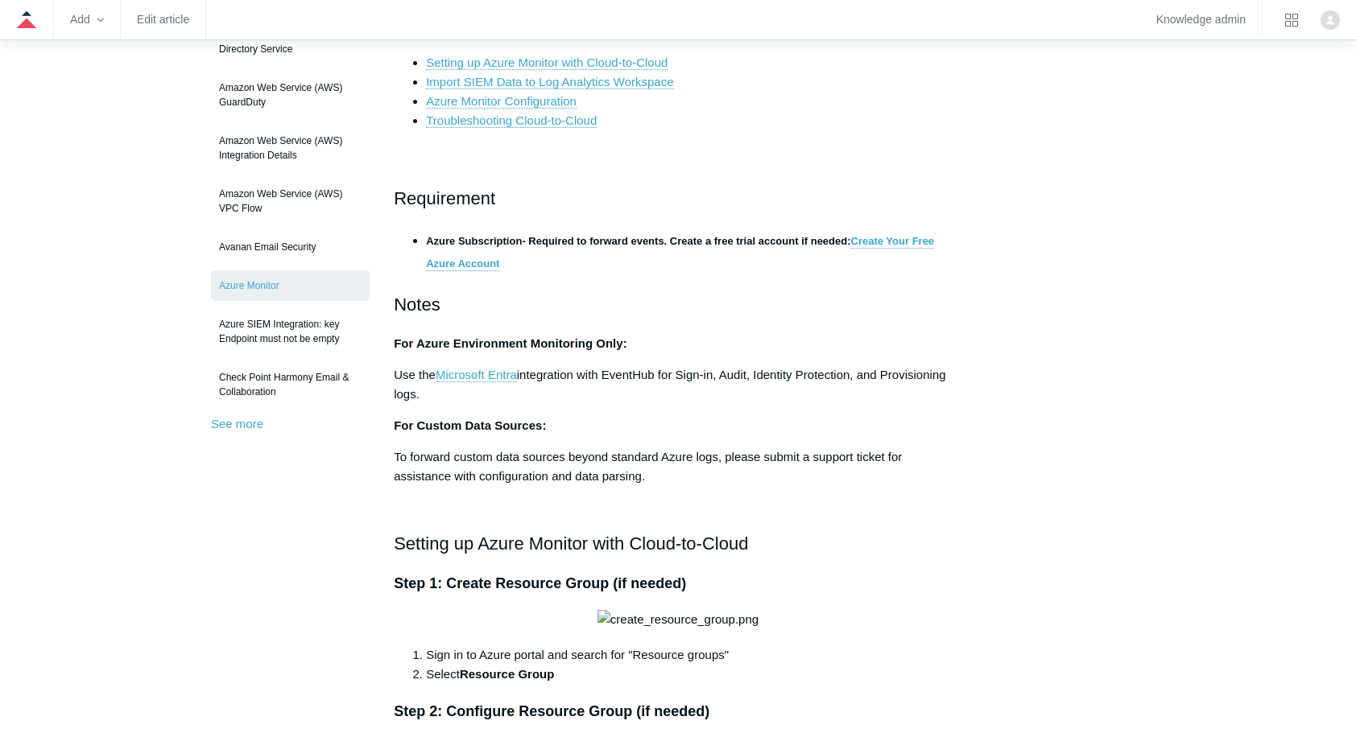
click at [591, 163] on h3 at bounding box center [678, 158] width 568 height 23
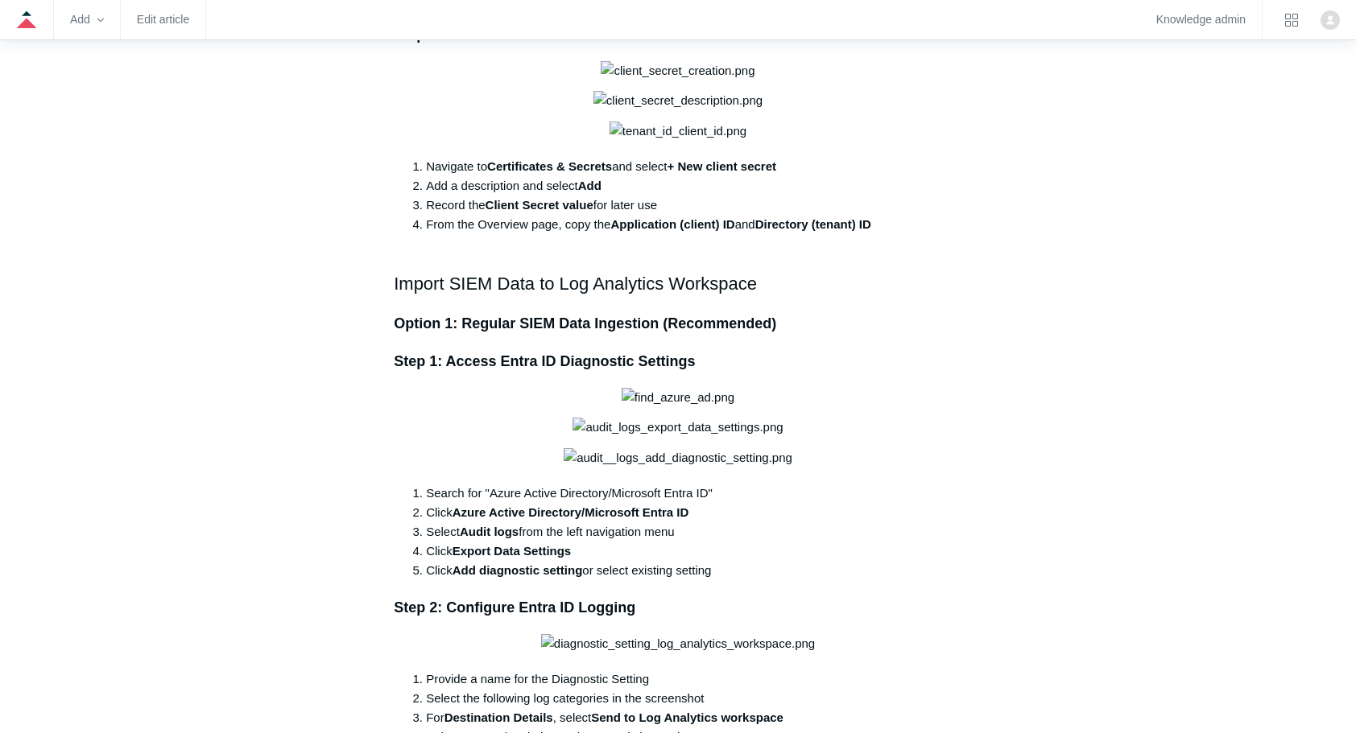
scroll to position [1803, 0]
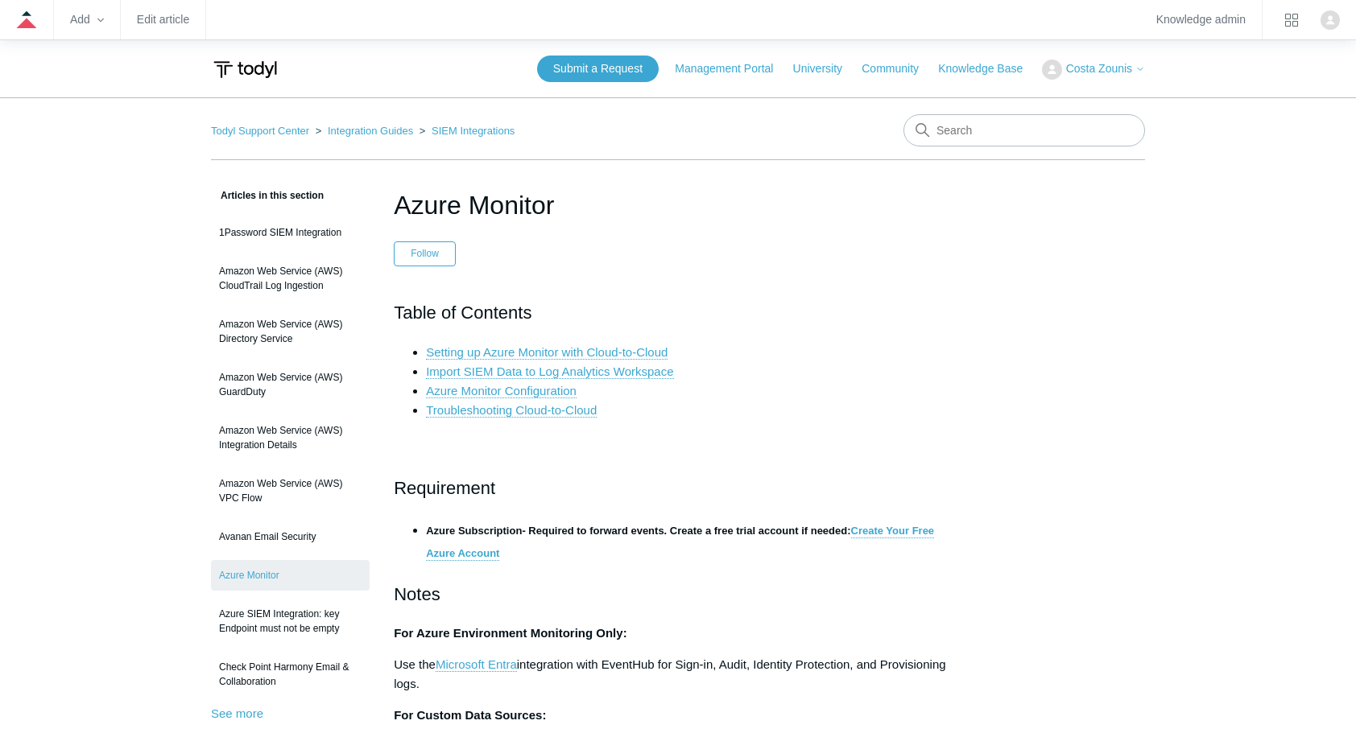
click at [626, 454] on h3 at bounding box center [678, 447] width 568 height 23
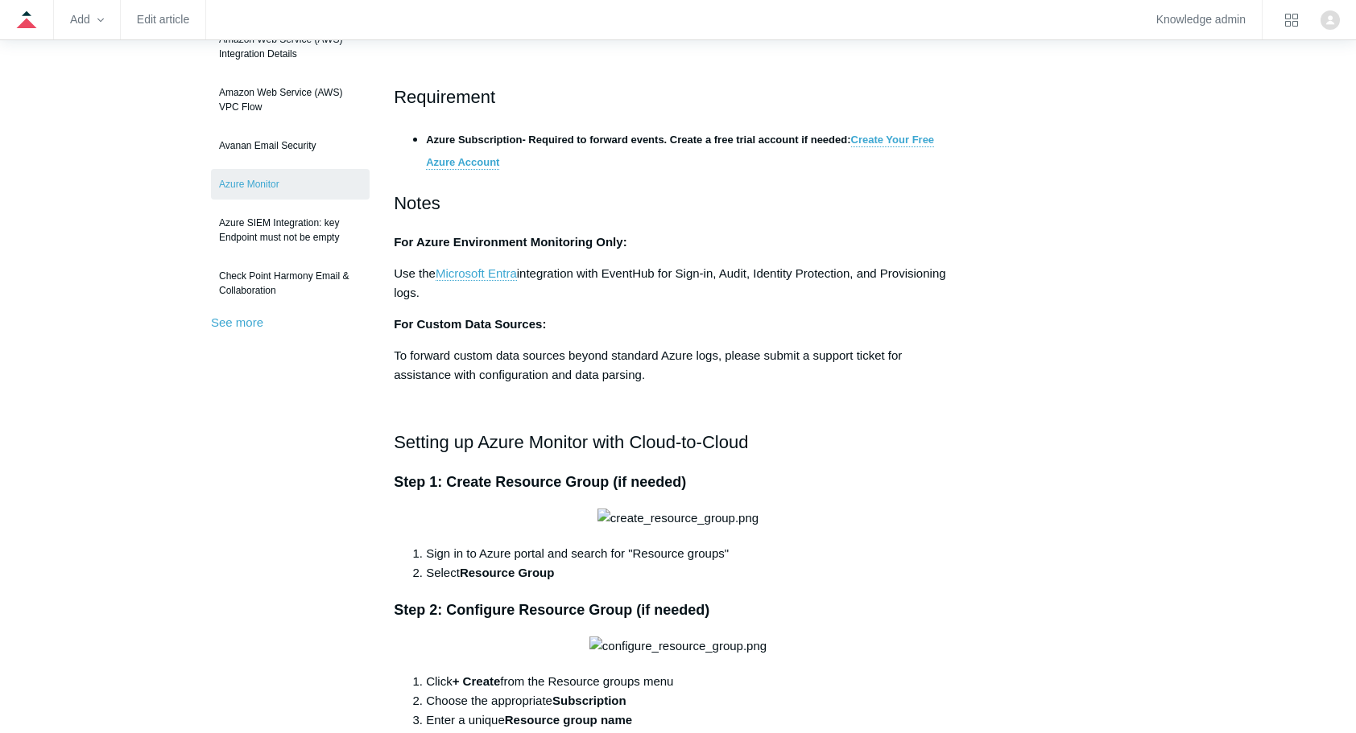
scroll to position [354, 0]
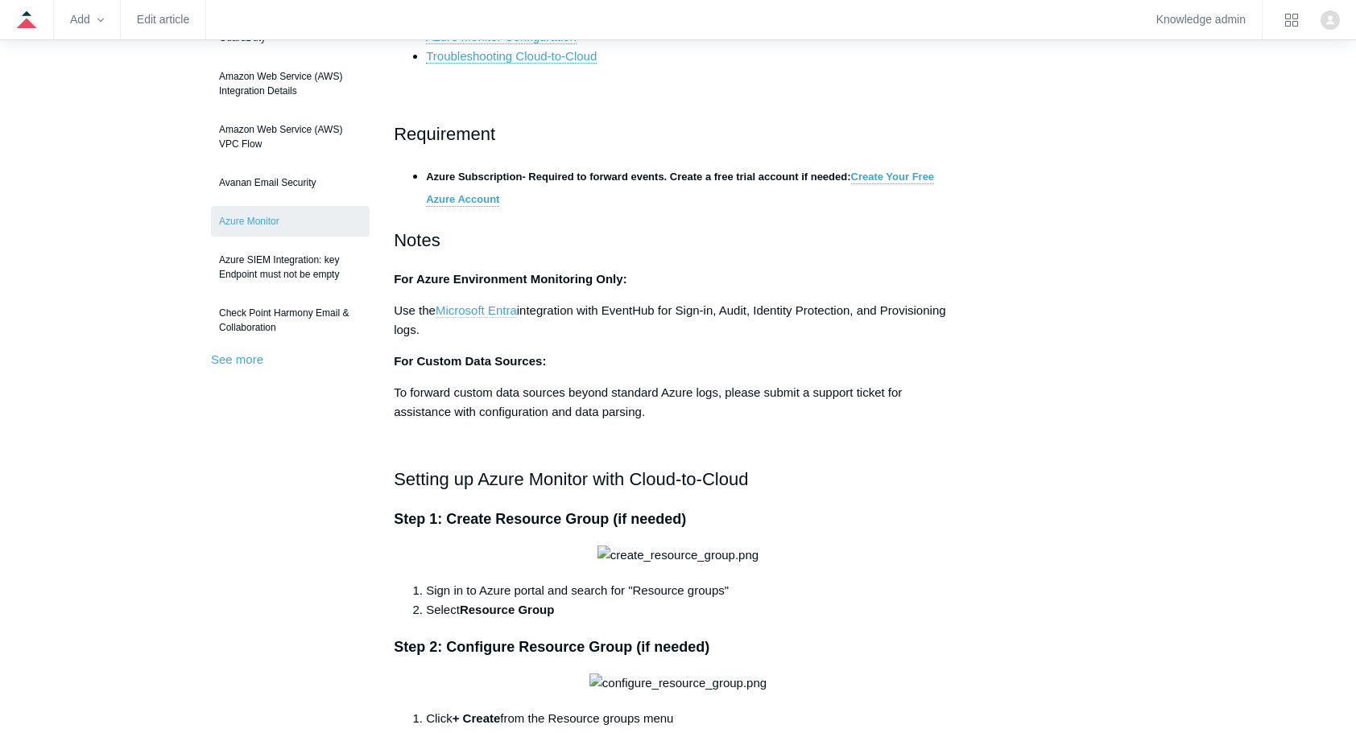
click at [502, 306] on link "Microsoft Entra" at bounding box center [476, 311] width 81 height 14
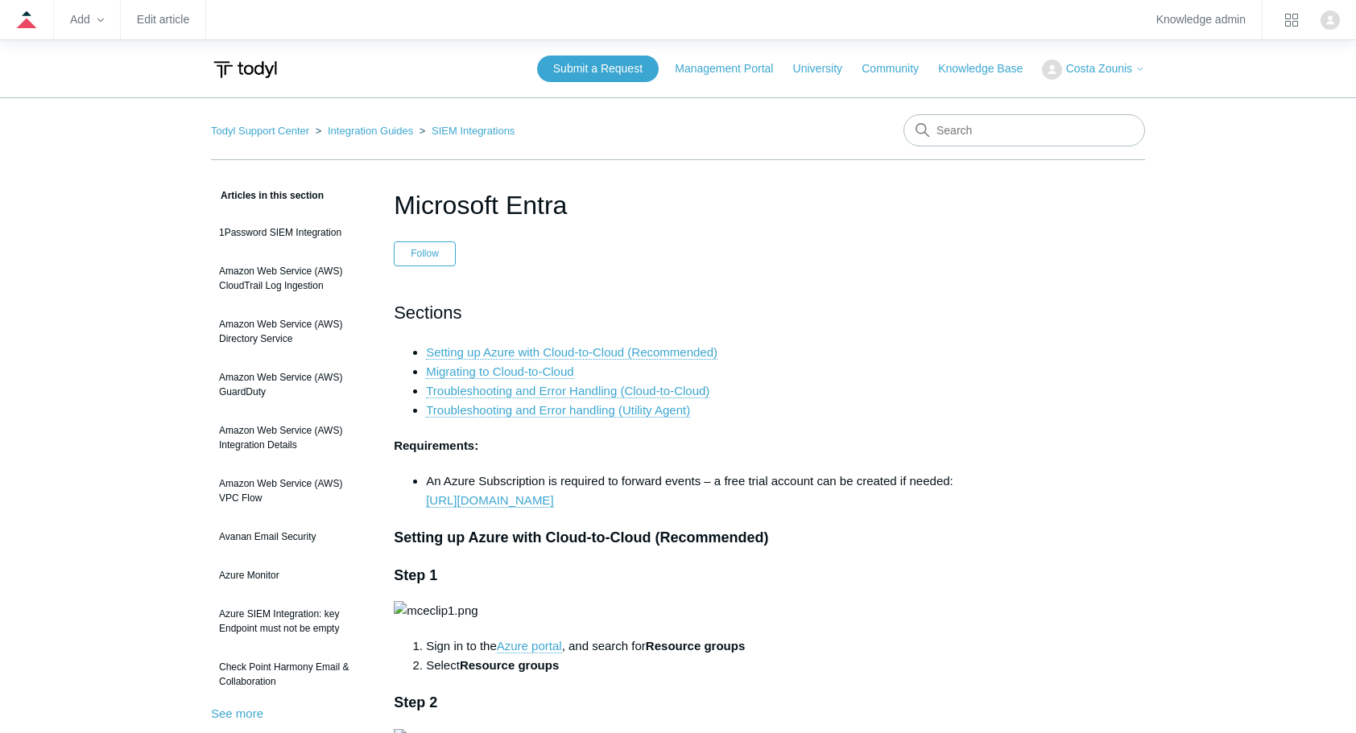
click at [542, 320] on h2 "Sections" at bounding box center [678, 313] width 568 height 28
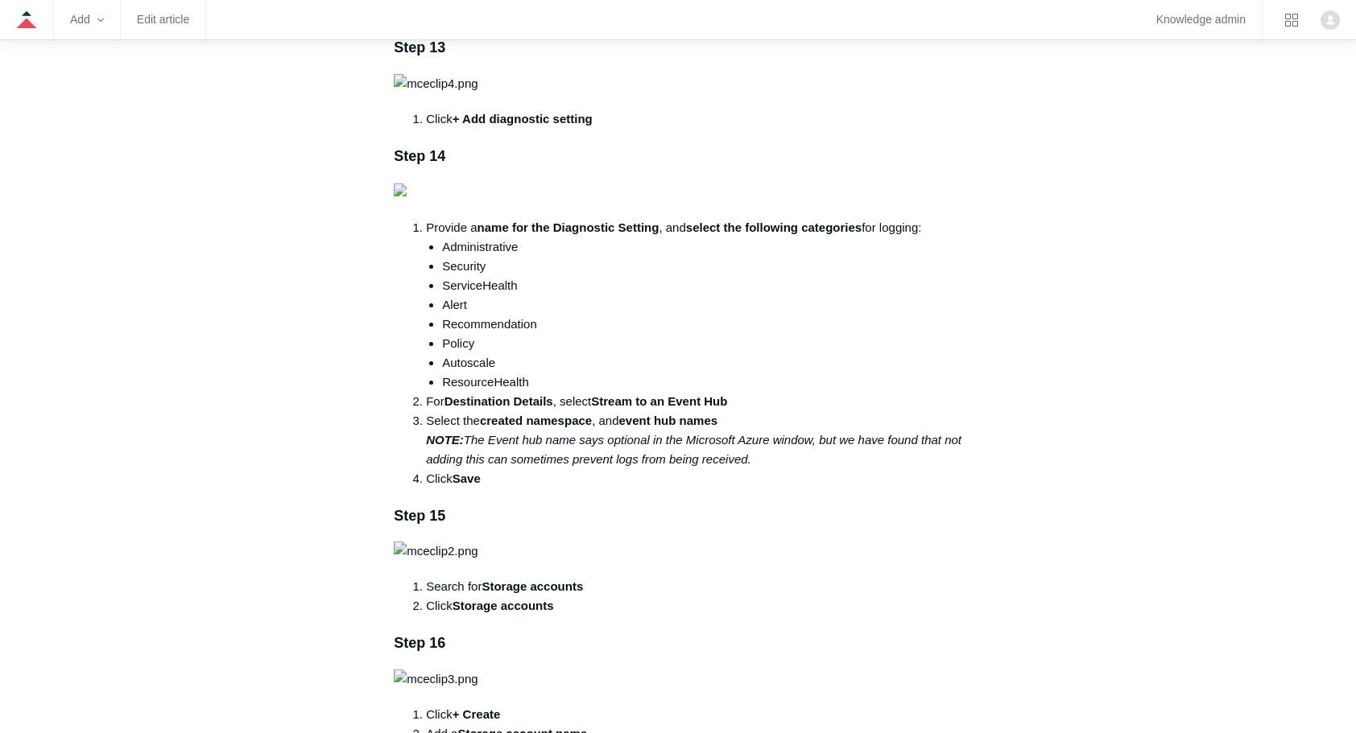
scroll to position [2609, 0]
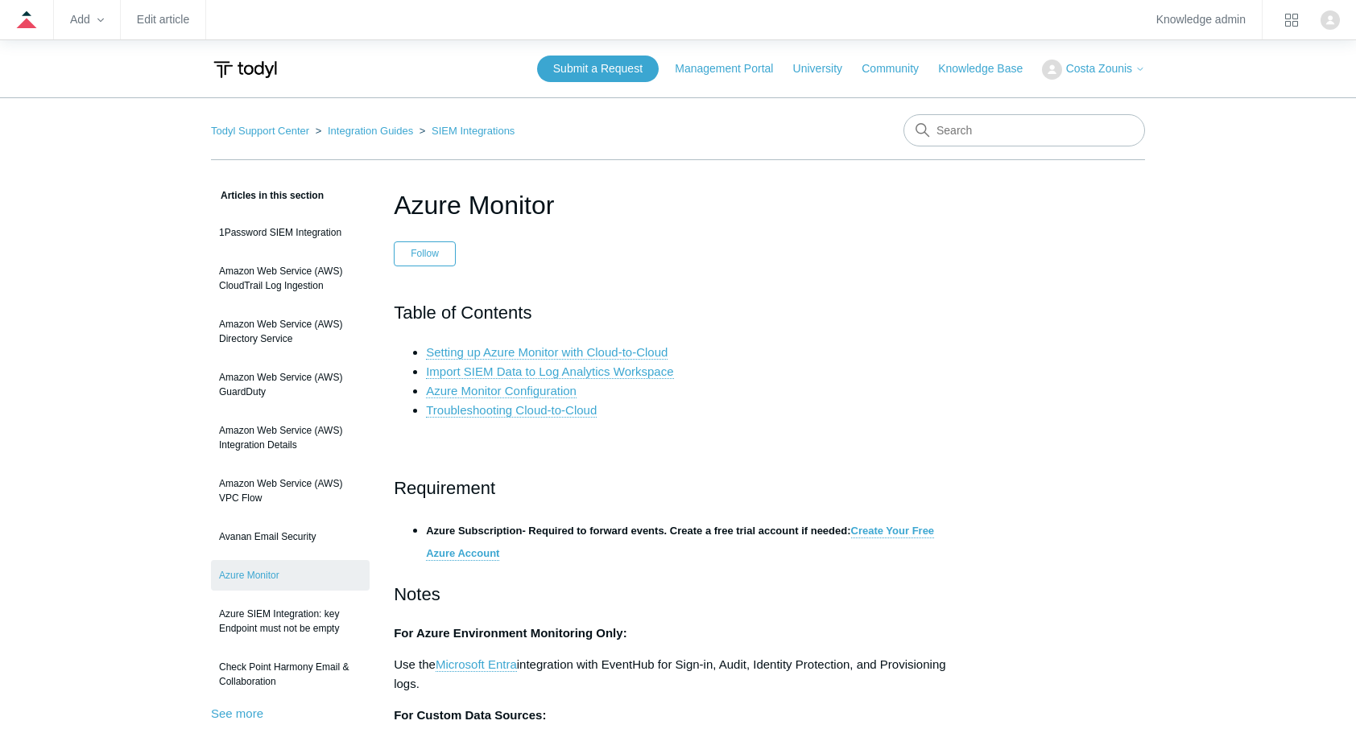
click at [573, 439] on h3 at bounding box center [678, 447] width 568 height 23
click at [472, 628] on strong "For Azure Environment Monitoring Only:" at bounding box center [510, 633] width 233 height 14
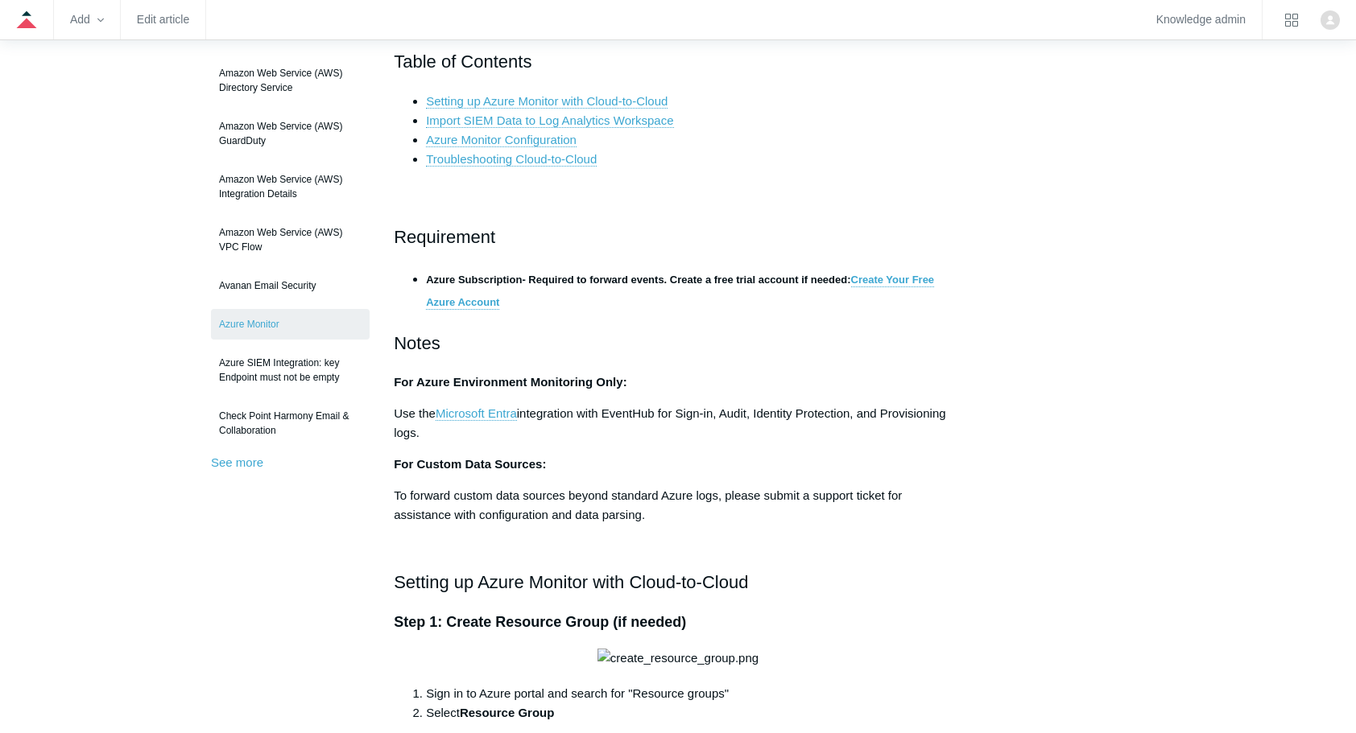
scroll to position [290, 0]
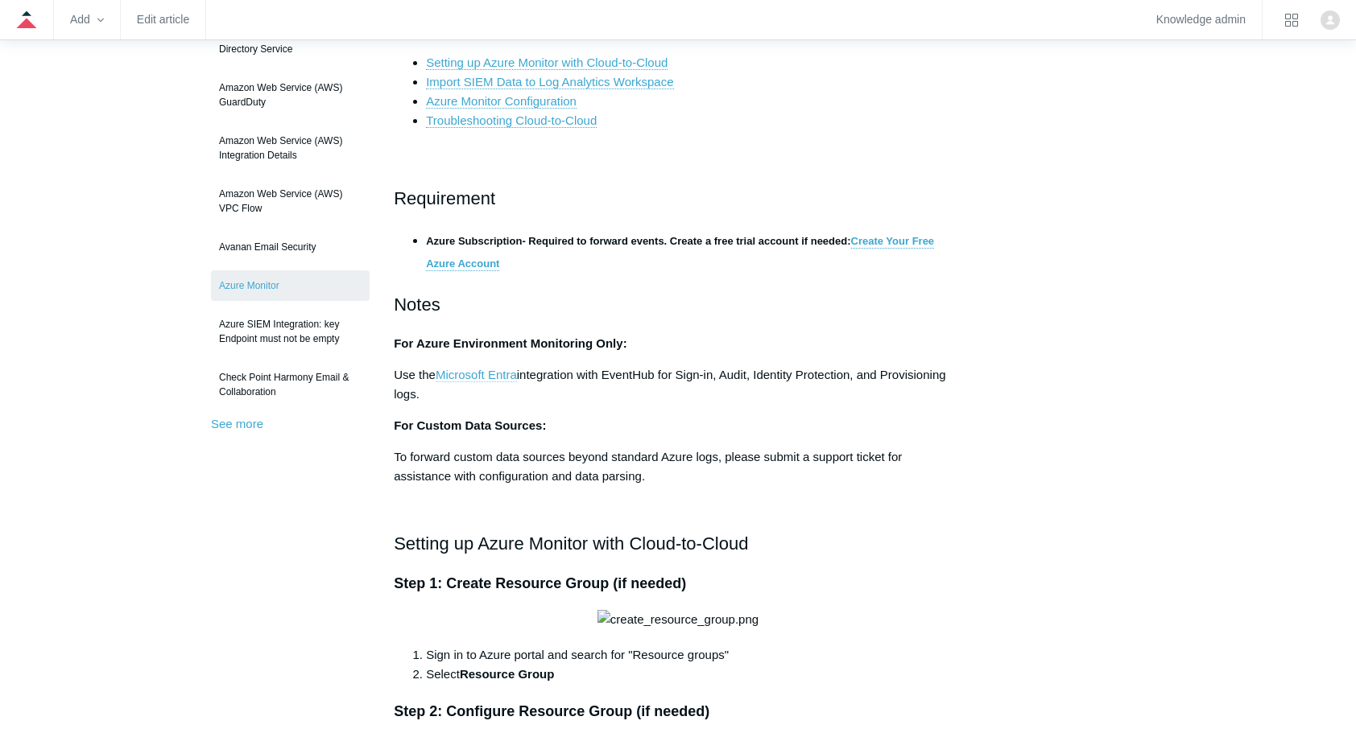
click at [491, 378] on link "Microsoft Entra" at bounding box center [476, 375] width 81 height 14
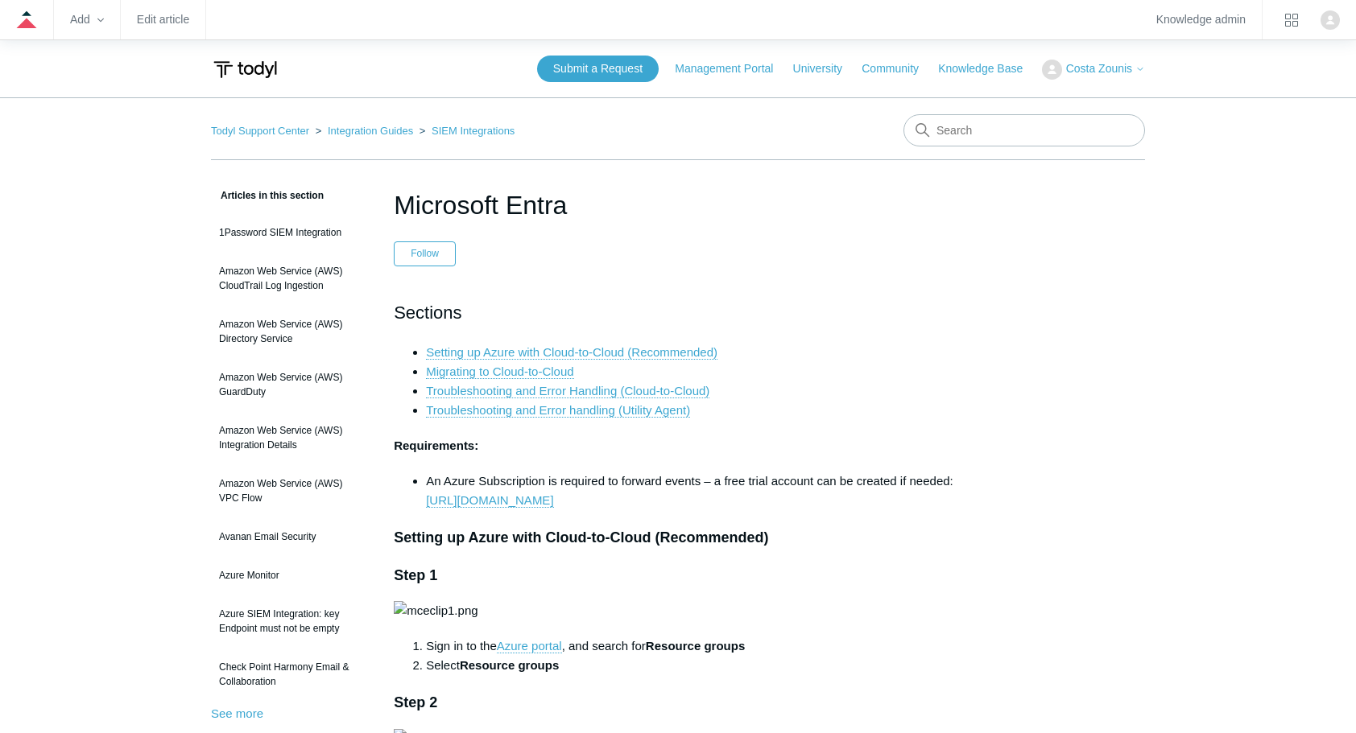
click at [568, 300] on h2 "Sections" at bounding box center [678, 313] width 568 height 28
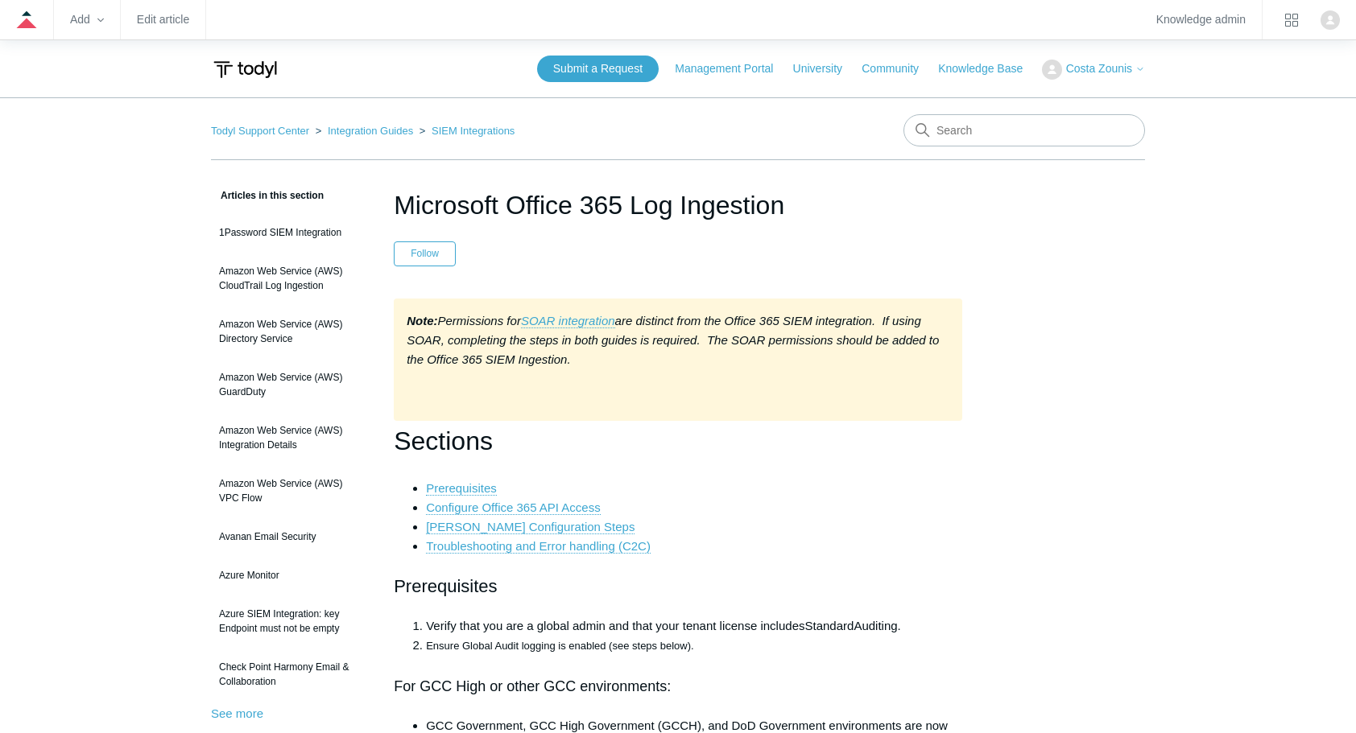
click at [704, 512] on li "Configure Office 365 API Access" at bounding box center [694, 507] width 536 height 19
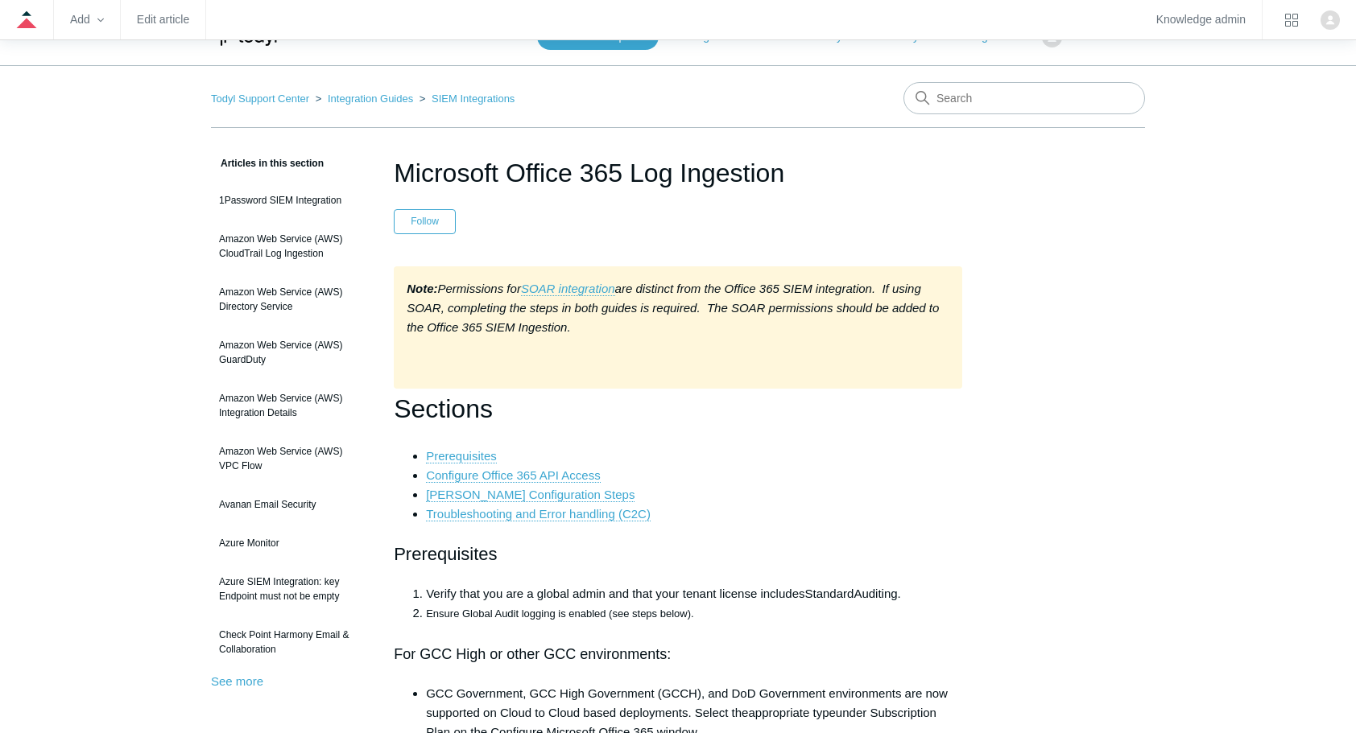
click at [704, 512] on ul "Prerequisites Configure Office 365 API Access Todyl Portal Configuration Steps …" at bounding box center [686, 485] width 552 height 77
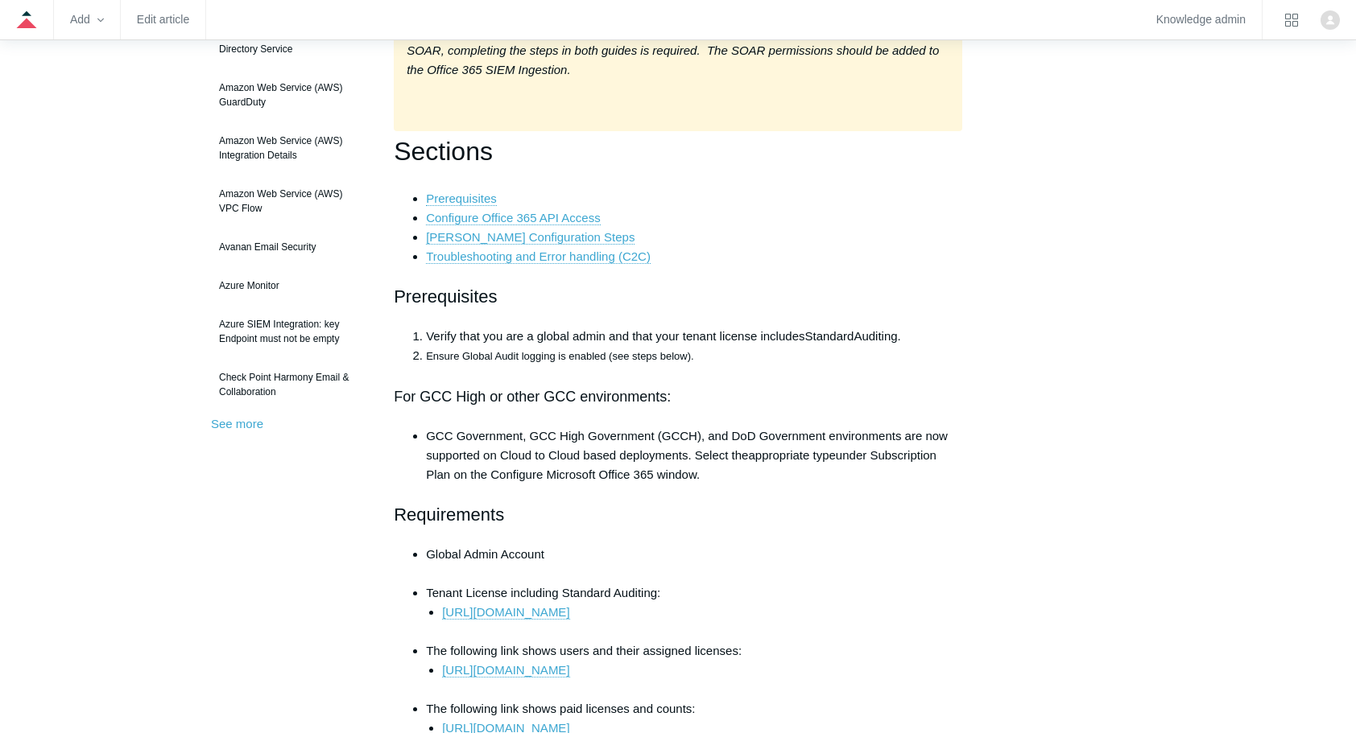
scroll to position [322, 0]
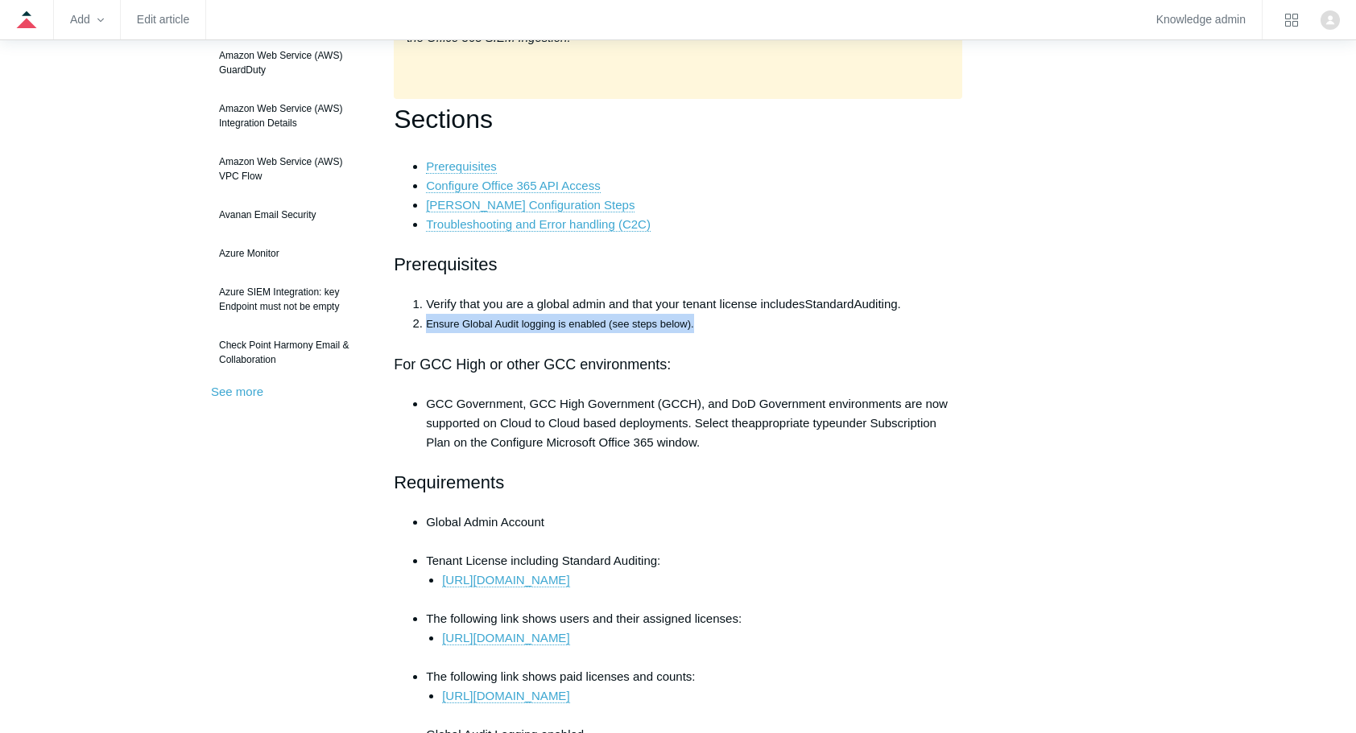
drag, startPoint x: 419, startPoint y: 324, endPoint x: 729, endPoint y: 332, distance: 310.9
click at [729, 332] on li "Ensure Global Audit logging is enabled (see steps below)." at bounding box center [694, 323] width 536 height 19
click at [583, 328] on span "Ensure Global Audit logging is enabled (see steps below)." at bounding box center [559, 324] width 267 height 12
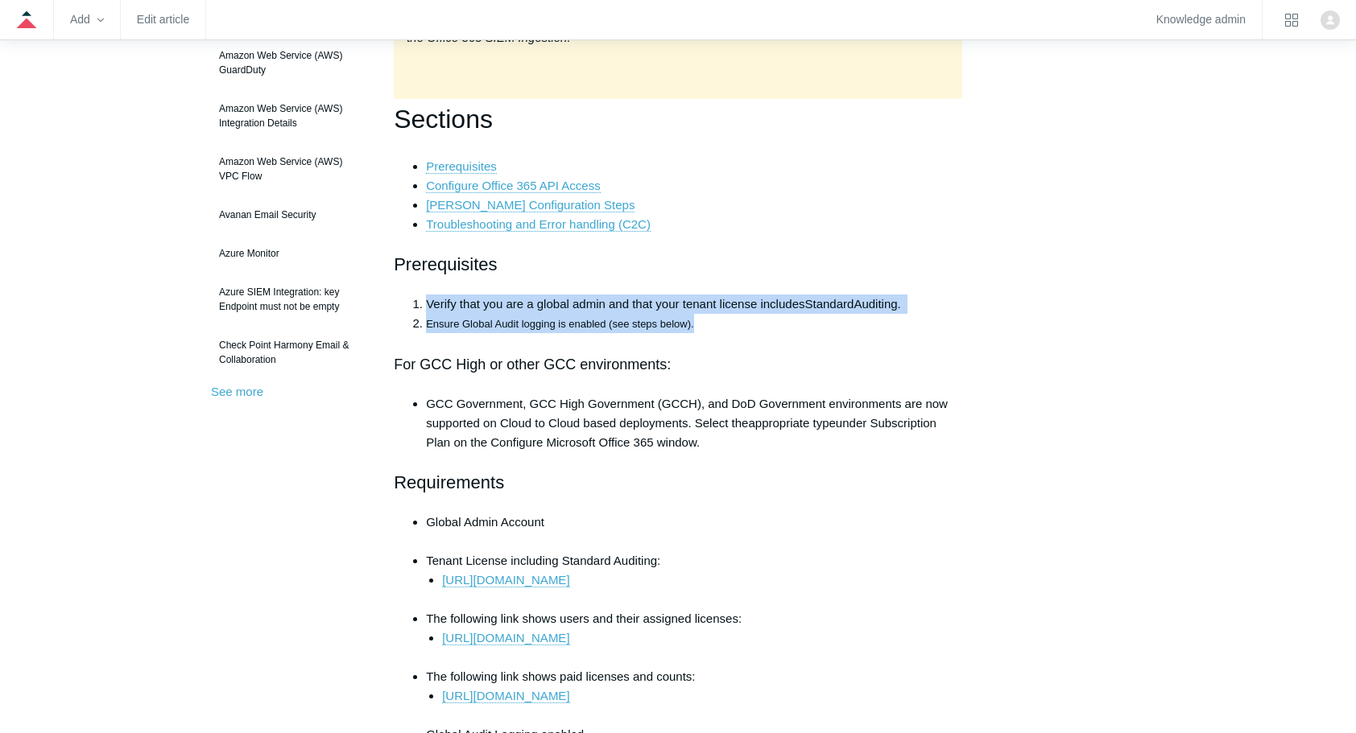
drag, startPoint x: 418, startPoint y: 298, endPoint x: 803, endPoint y: 322, distance: 385.6
click at [803, 322] on ol "Verify that you are a global admin and that your tenant license includes Standa…" at bounding box center [686, 314] width 552 height 39
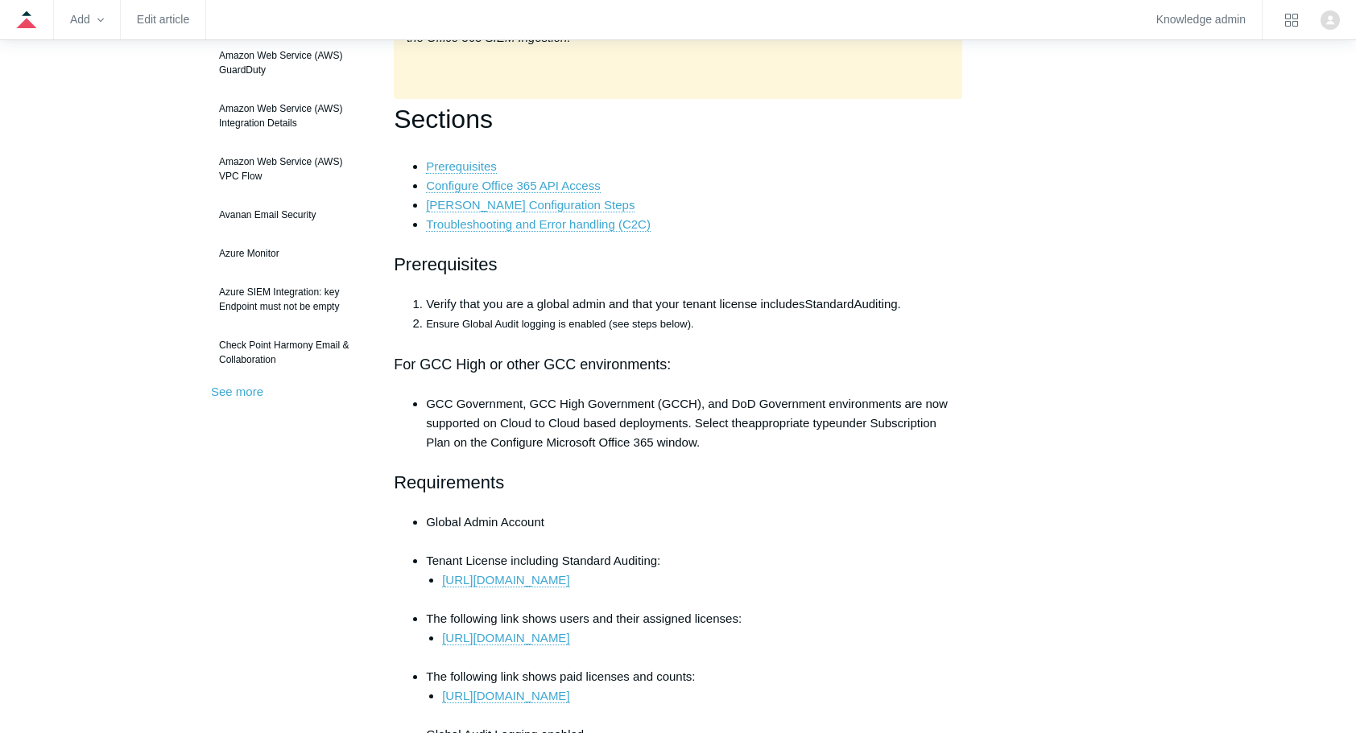
drag, startPoint x: 803, startPoint y: 322, endPoint x: 657, endPoint y: 395, distance: 162.7
click at [657, 395] on li "GCC Government, GCC High Government (GCCH), and DoD Government environments are…" at bounding box center [694, 424] width 536 height 58
drag, startPoint x: 805, startPoint y: 308, endPoint x: 907, endPoint y: 300, distance: 101.7
click at [907, 300] on li "Verify that you are a global admin and that your tenant license includes Standa…" at bounding box center [694, 304] width 536 height 19
drag, startPoint x: 907, startPoint y: 300, endPoint x: 727, endPoint y: 354, distance: 187.5
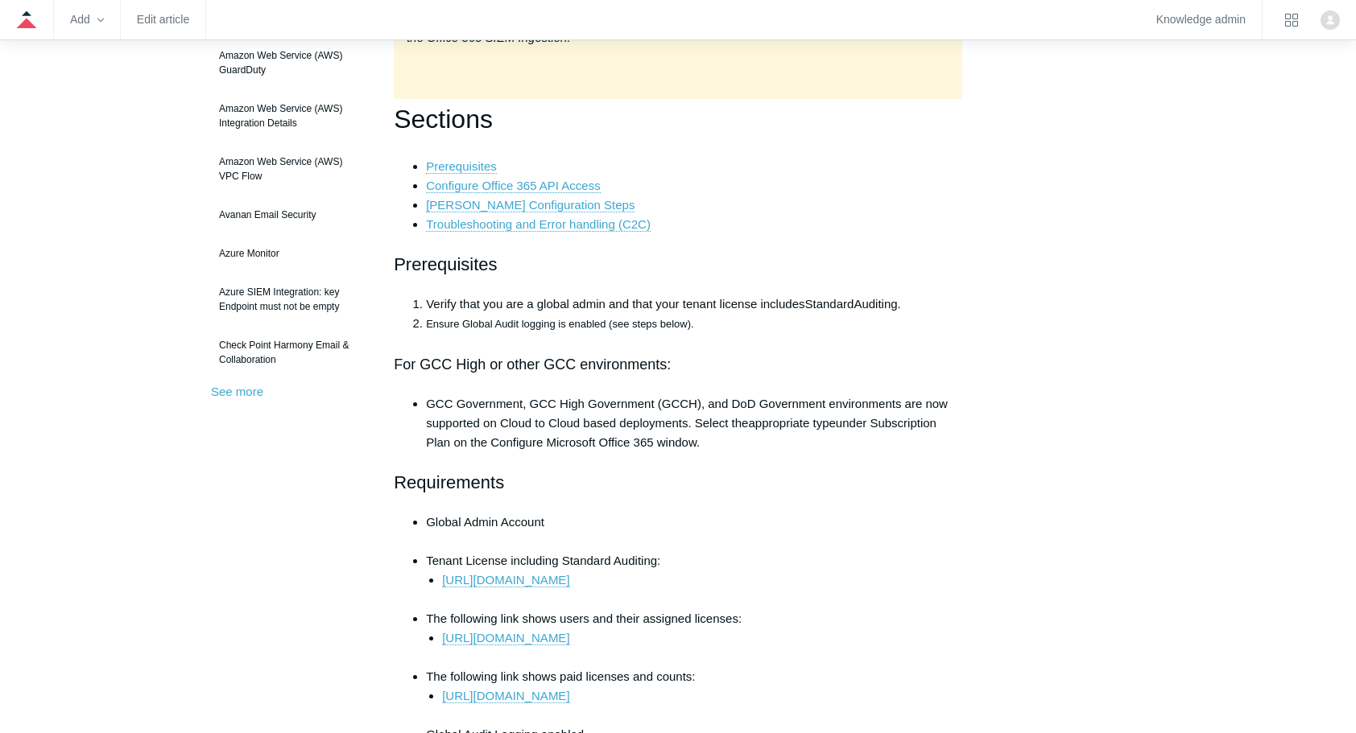
click at [727, 354] on h2 "For GCC High or other GCC environments:" at bounding box center [678, 363] width 568 height 28
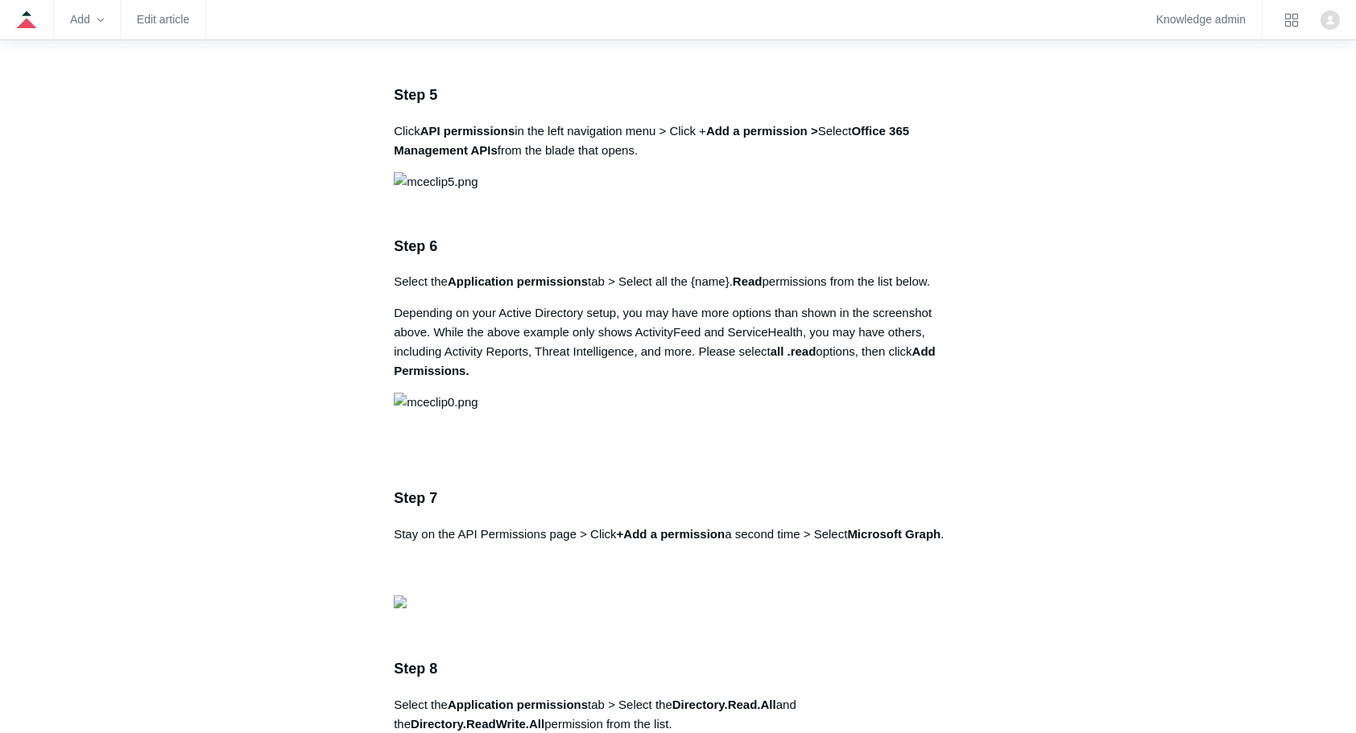
scroll to position [1932, 0]
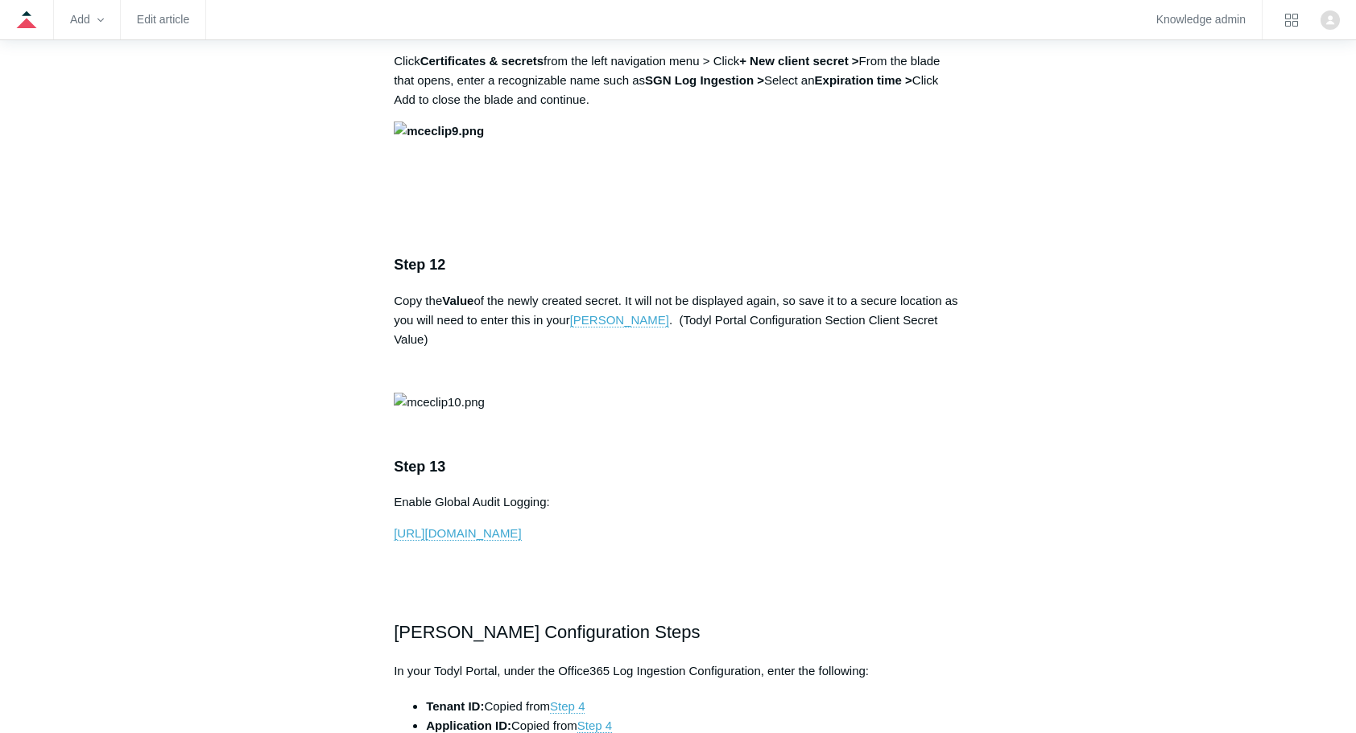
scroll to position [3478, 0]
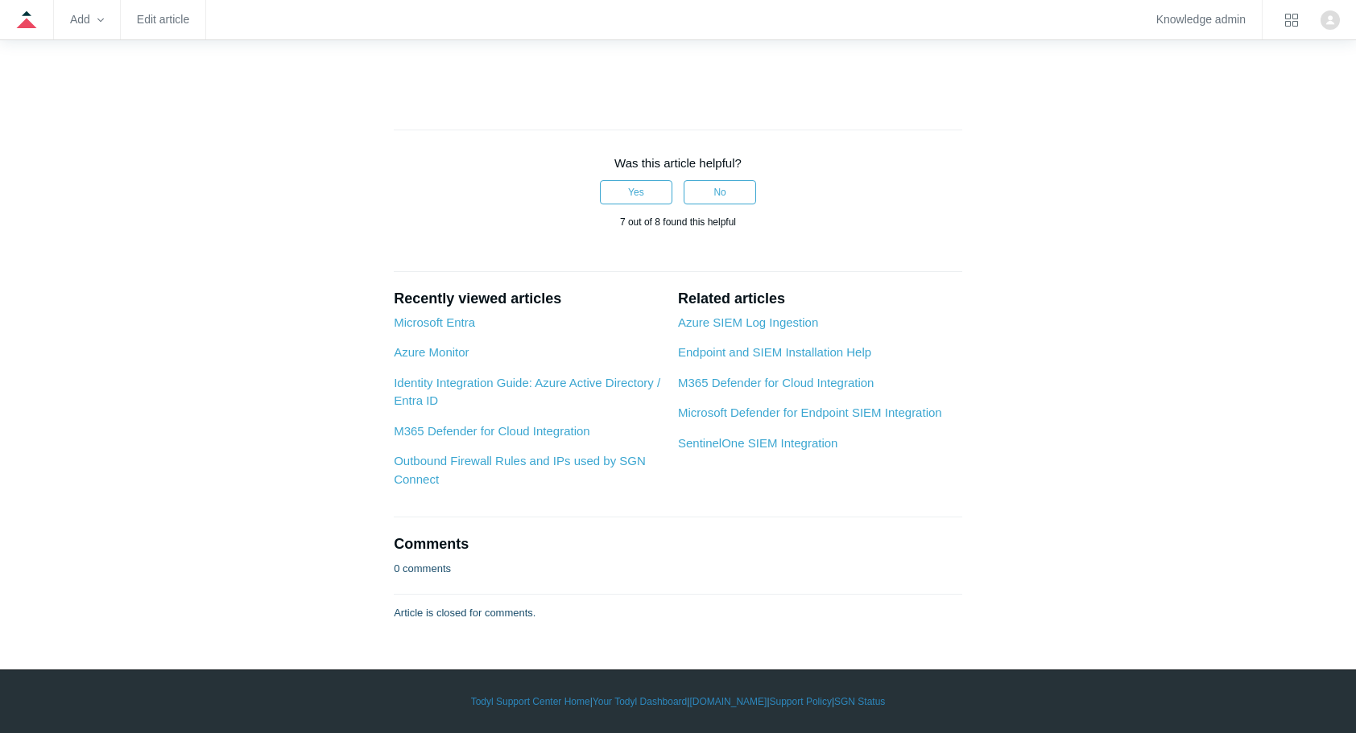
scroll to position [5185, 0]
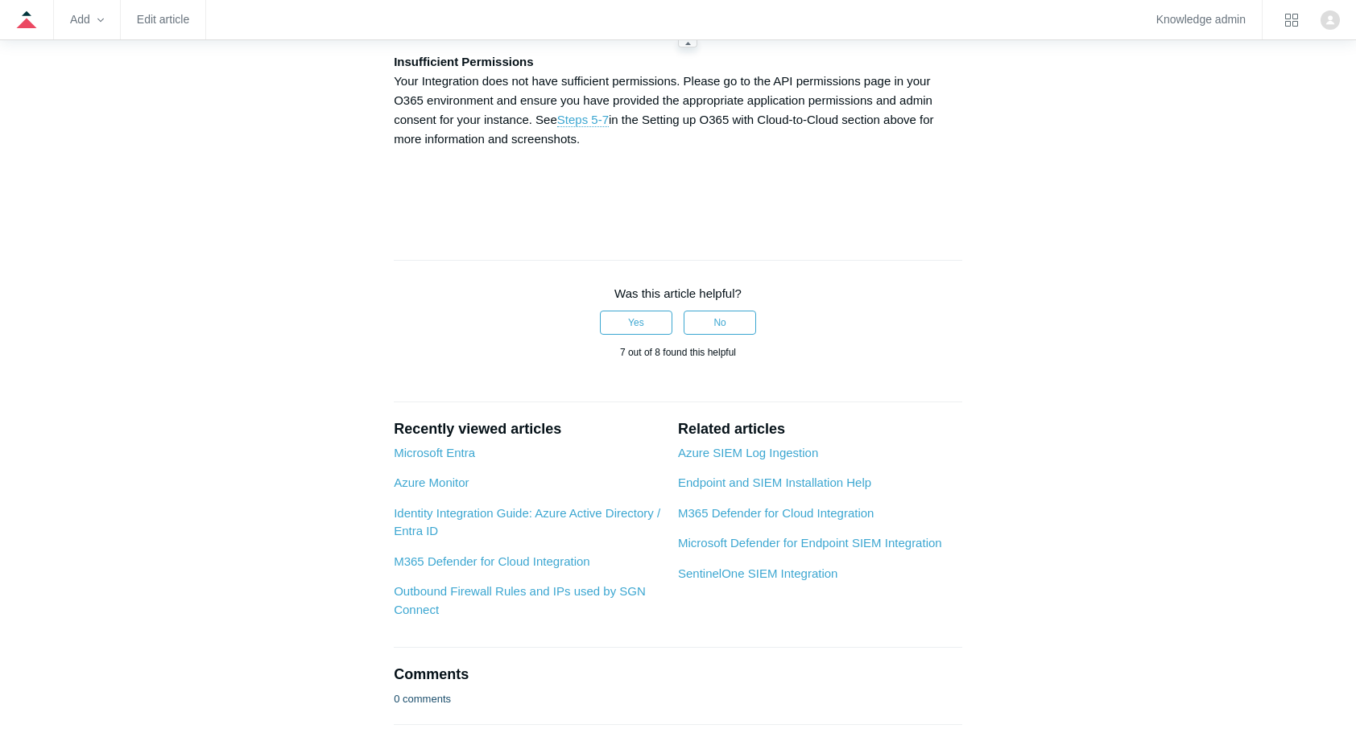
scroll to position [5153, 0]
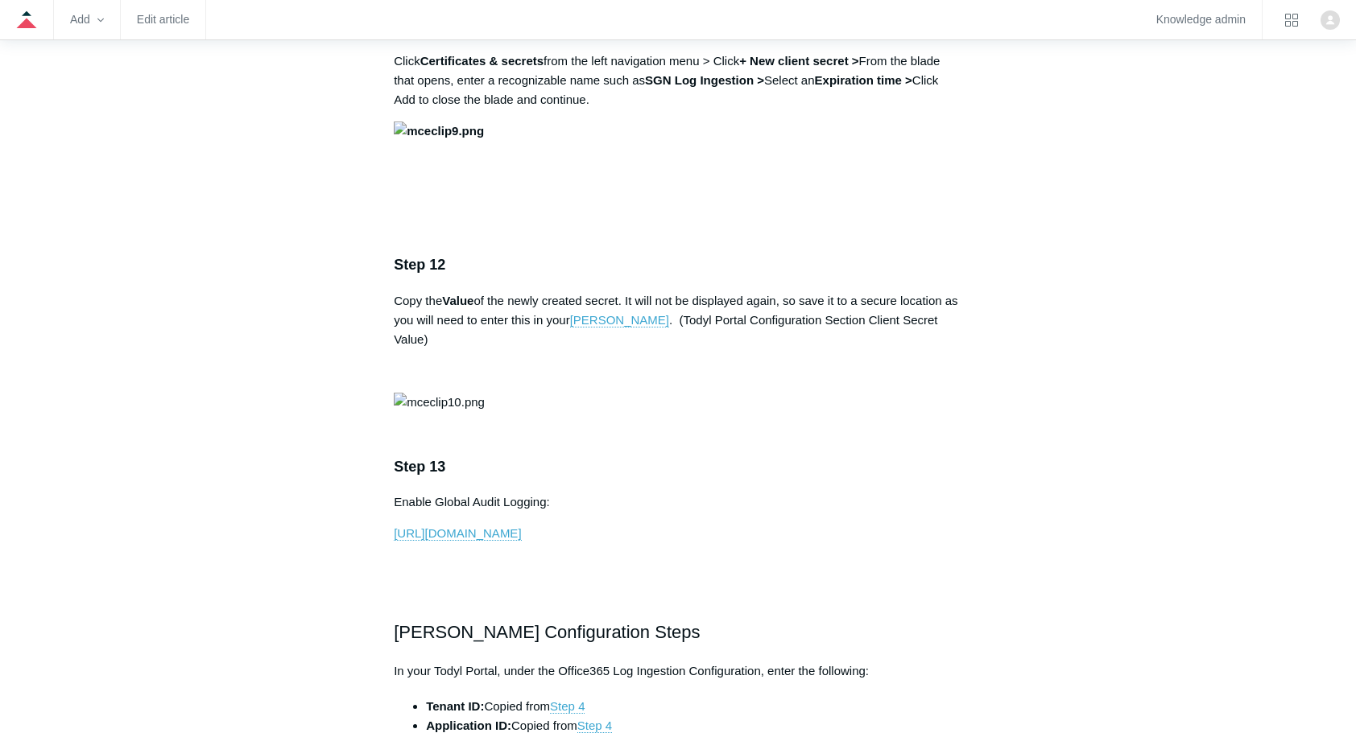
scroll to position [3490, 0]
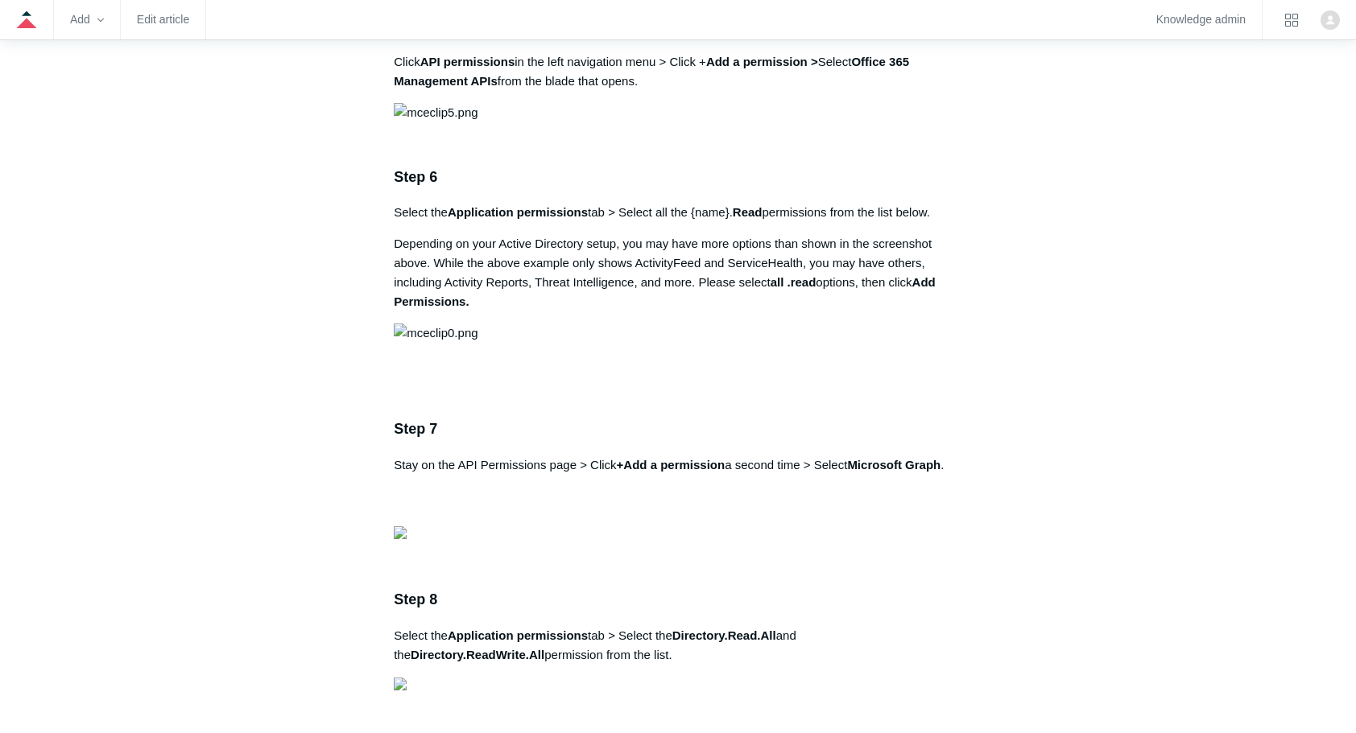
scroll to position [2008, 0]
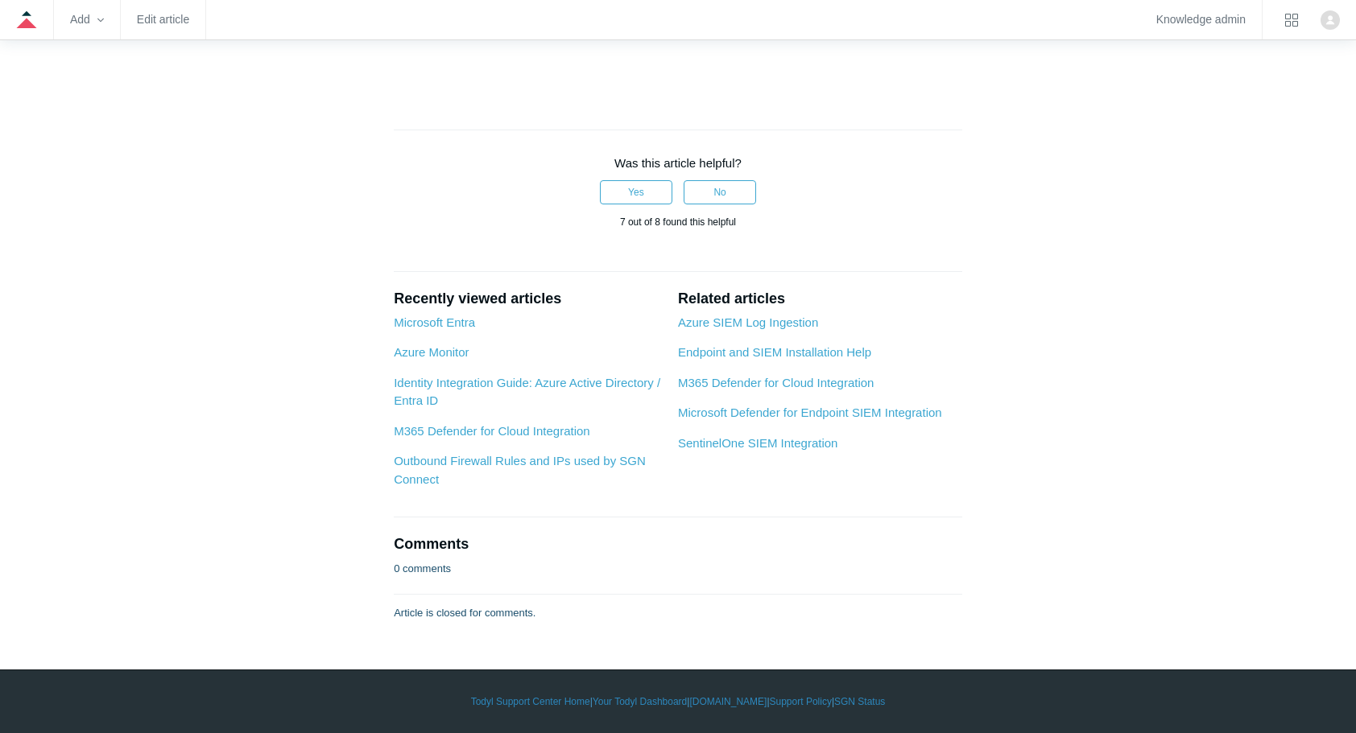
scroll to position [7483, 0]
